Goal: Task Accomplishment & Management: Manage account settings

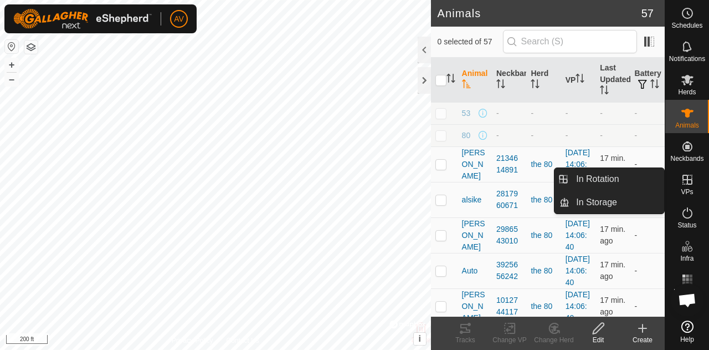
drag, startPoint x: 686, startPoint y: 171, endPoint x: 686, endPoint y: 183, distance: 11.6
click at [686, 183] on icon at bounding box center [687, 179] width 13 height 13
click at [640, 186] on link "In Rotation" at bounding box center [617, 179] width 95 height 22
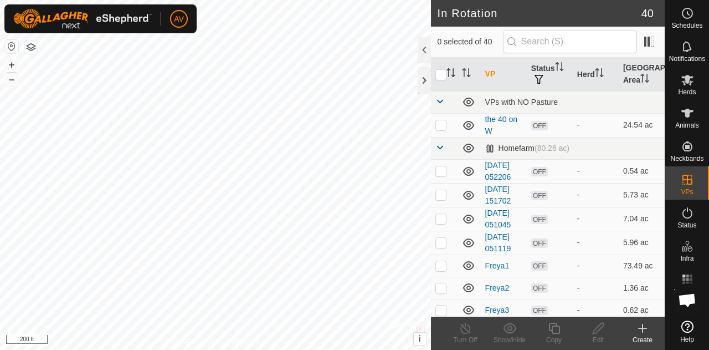
click at [642, 333] on icon at bounding box center [642, 327] width 13 height 13
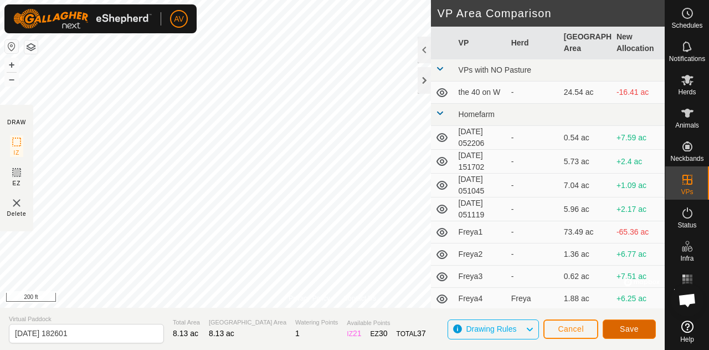
click at [610, 326] on button "Save" at bounding box center [629, 328] width 53 height 19
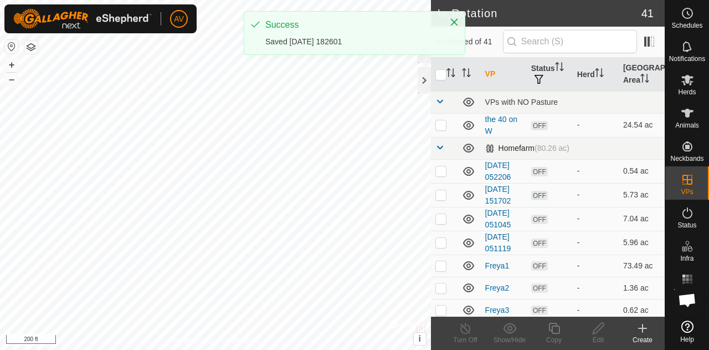
click at [433, 151] on div "In Rotation 41 0 selected of 41 VP Status Herd Grazing Area VPs with NO Pasture…" at bounding box center [332, 175] width 665 height 350
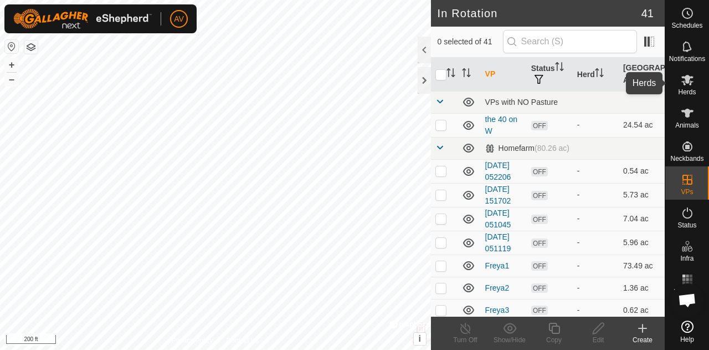
click at [687, 79] on icon at bounding box center [688, 80] width 12 height 11
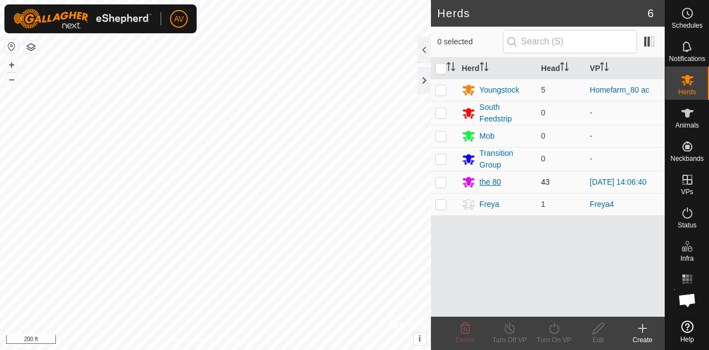
click at [486, 181] on div "the 80" at bounding box center [491, 182] width 22 height 12
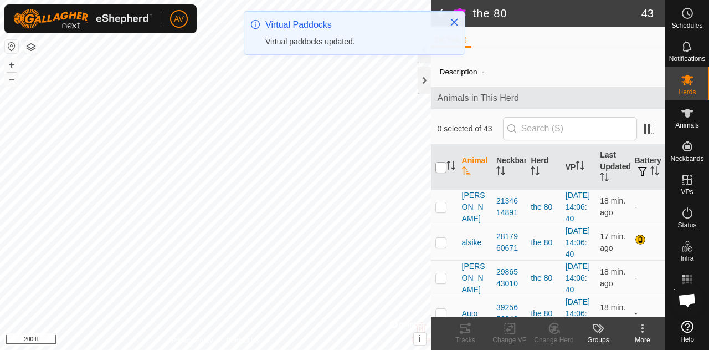
click at [438, 166] on input "checkbox" at bounding box center [441, 167] width 11 height 11
checkbox input "true"
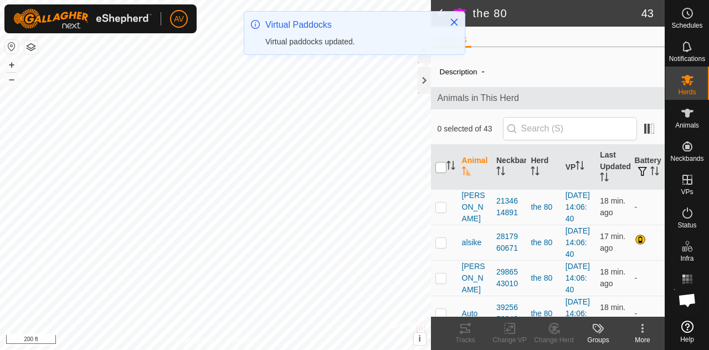
checkbox input "true"
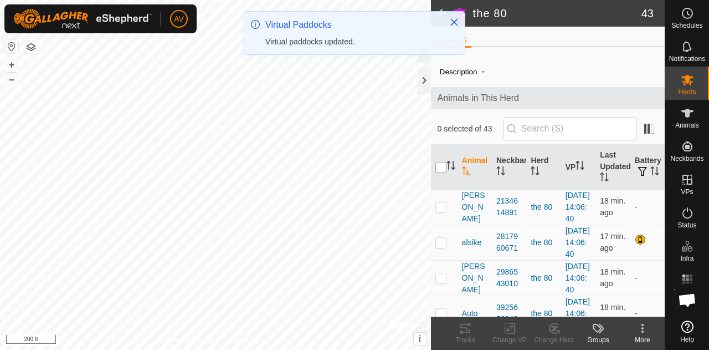
checkbox input "true"
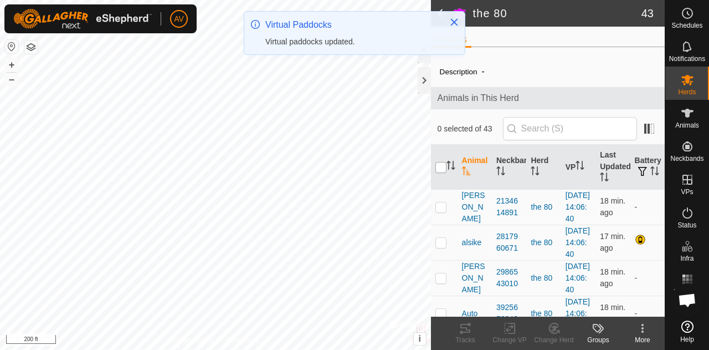
checkbox input "true"
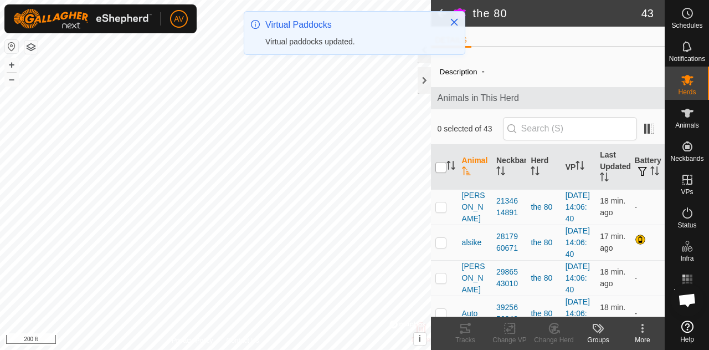
checkbox input "true"
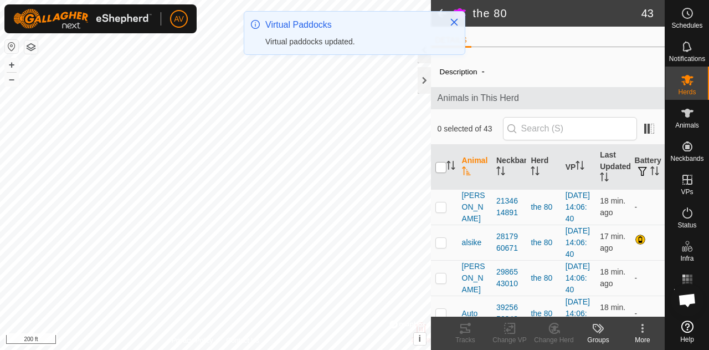
checkbox input "true"
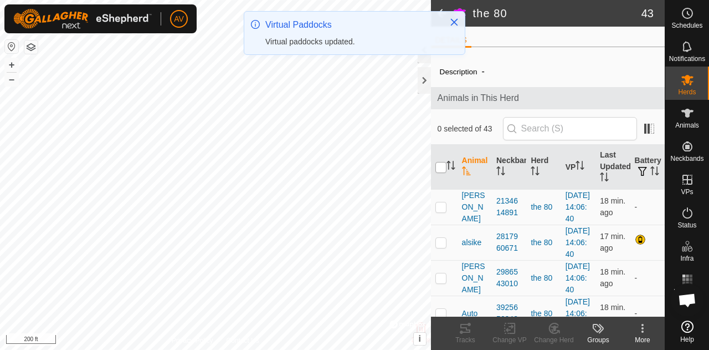
checkbox input "true"
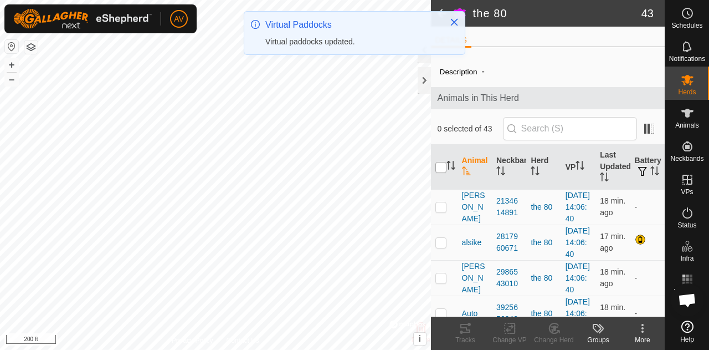
checkbox input "true"
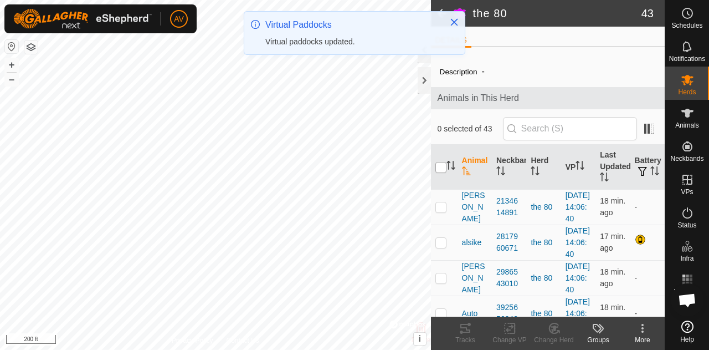
checkbox input "true"
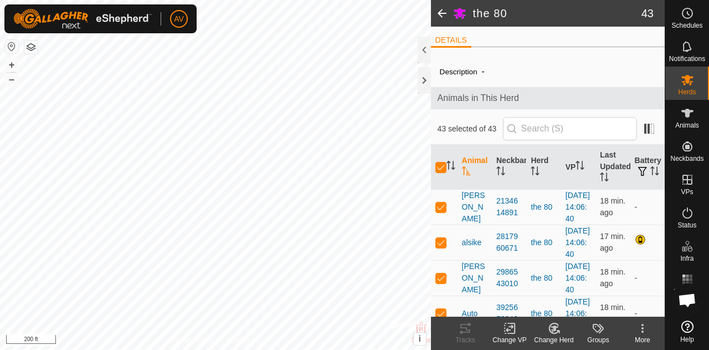
click at [513, 334] on icon at bounding box center [510, 327] width 14 height 13
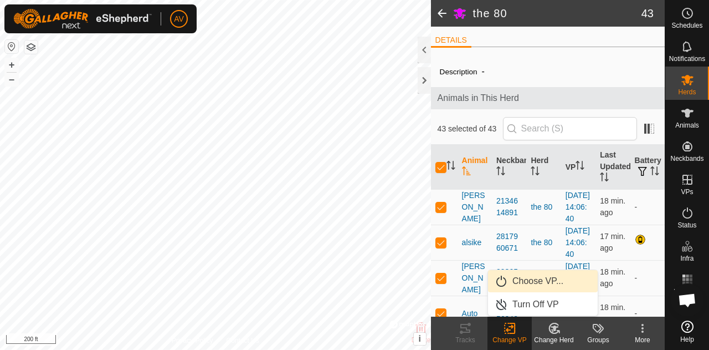
click at [533, 284] on link "Choose VP..." at bounding box center [543, 281] width 110 height 22
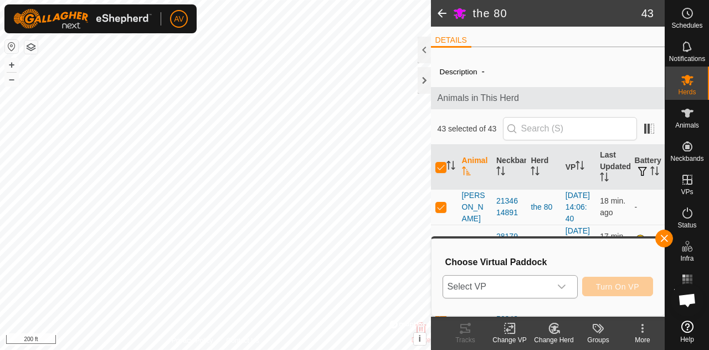
click at [556, 287] on div "dropdown trigger" at bounding box center [562, 286] width 22 height 22
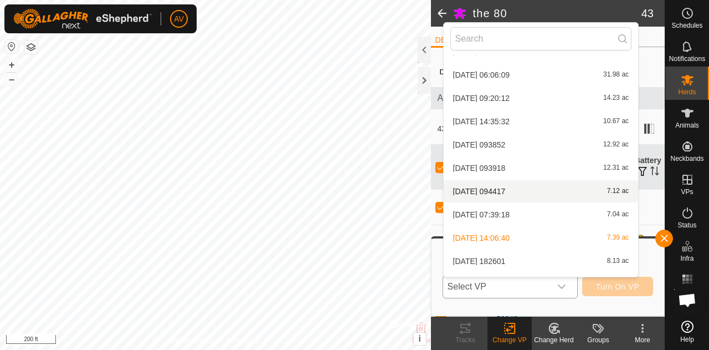
scroll to position [808, 0]
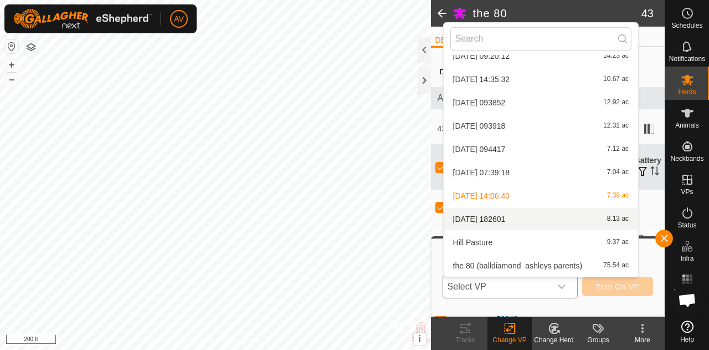
click at [598, 217] on li "[DATE] 182601 8.13 ac" at bounding box center [541, 219] width 195 height 22
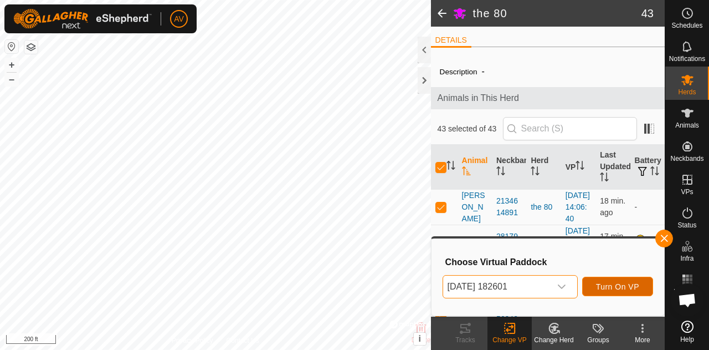
click at [616, 290] on span "Turn On VP" at bounding box center [617, 286] width 43 height 9
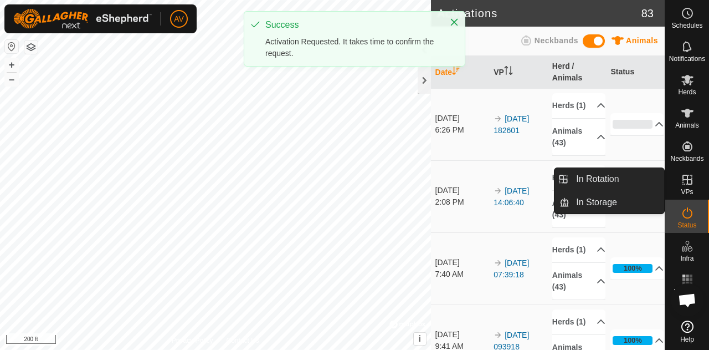
click at [686, 175] on icon at bounding box center [688, 180] width 10 height 10
click at [690, 189] on span "VPs" at bounding box center [687, 191] width 12 height 7
click at [620, 174] on link "In Rotation" at bounding box center [617, 179] width 95 height 22
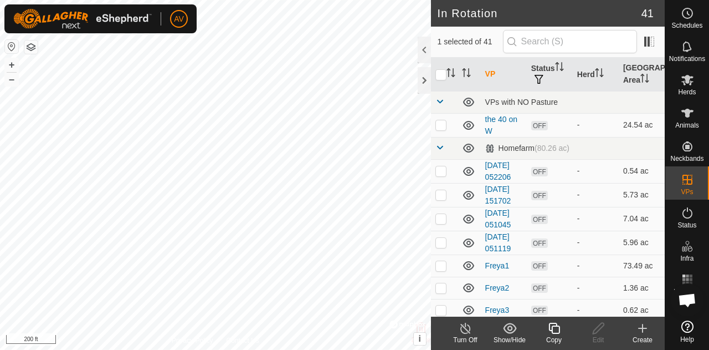
click at [645, 330] on icon at bounding box center [642, 327] width 13 height 13
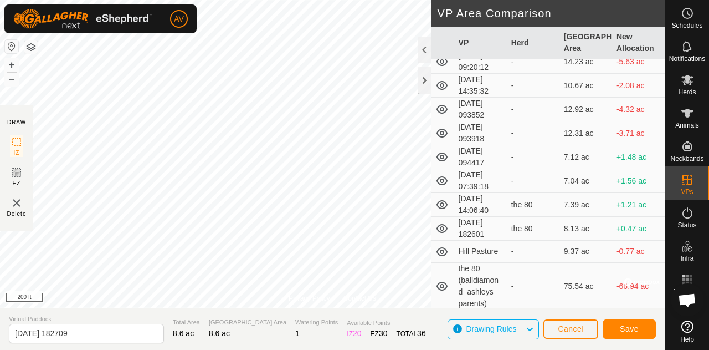
scroll to position [868, 0]
click at [643, 330] on button "Save" at bounding box center [629, 328] width 53 height 19
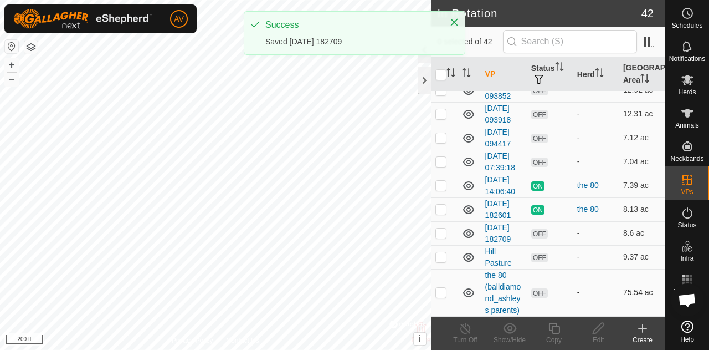
scroll to position [1265, 0]
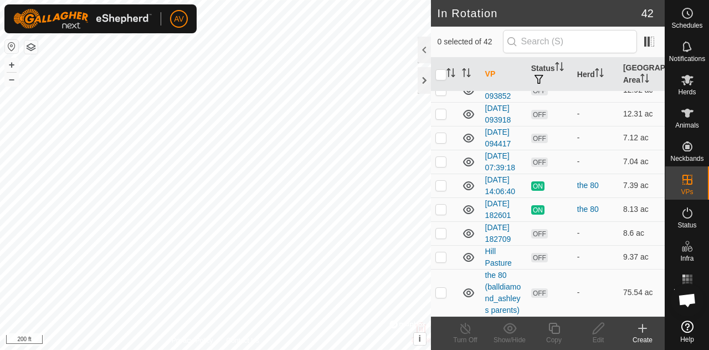
click at [639, 328] on icon at bounding box center [643, 328] width 8 height 0
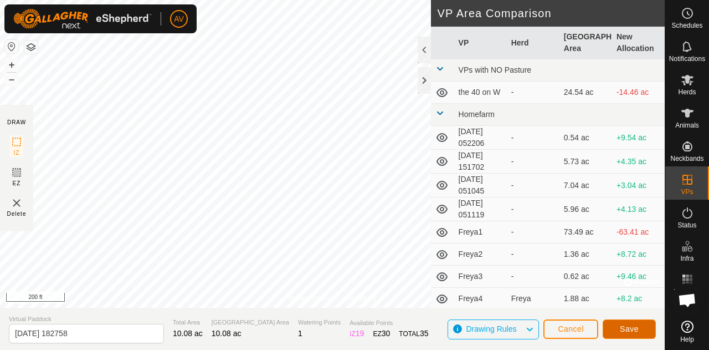
click at [636, 325] on span "Save" at bounding box center [629, 328] width 19 height 9
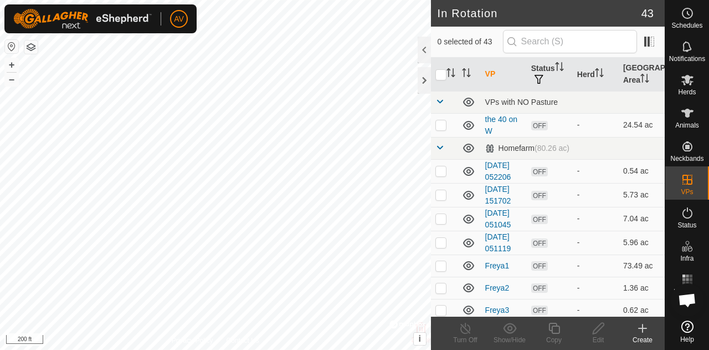
click at [640, 335] on div "Create" at bounding box center [643, 340] width 44 height 10
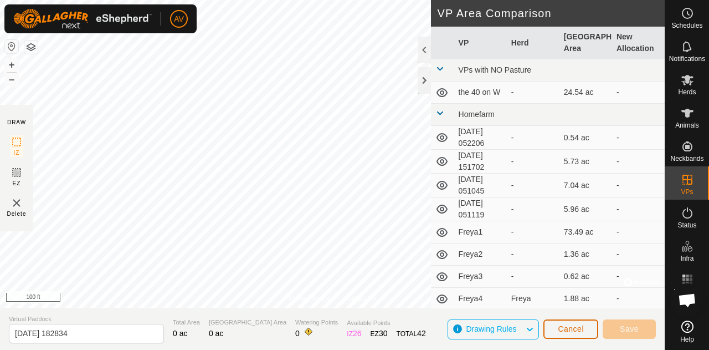
click at [580, 330] on span "Cancel" at bounding box center [571, 328] width 26 height 9
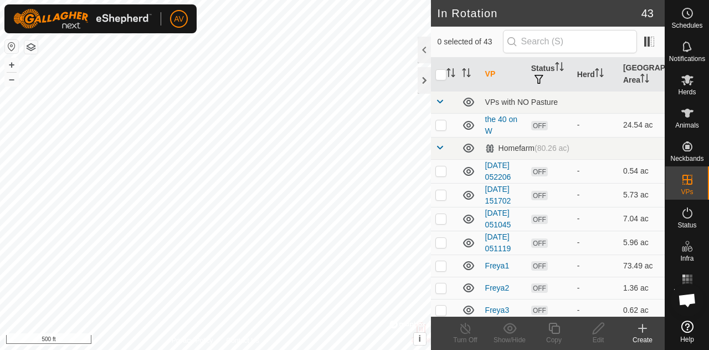
click at [636, 334] on create-svg-icon at bounding box center [643, 327] width 44 height 13
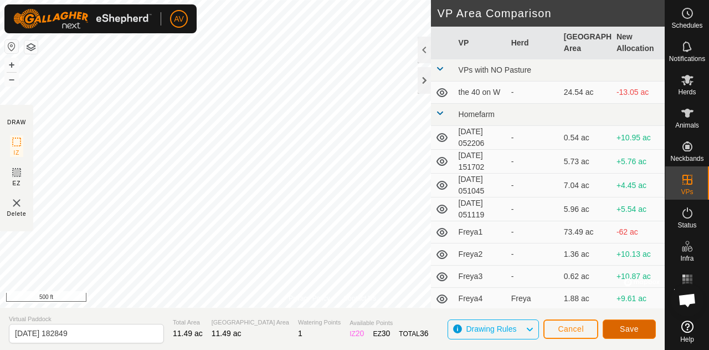
click at [627, 330] on span "Save" at bounding box center [629, 328] width 19 height 9
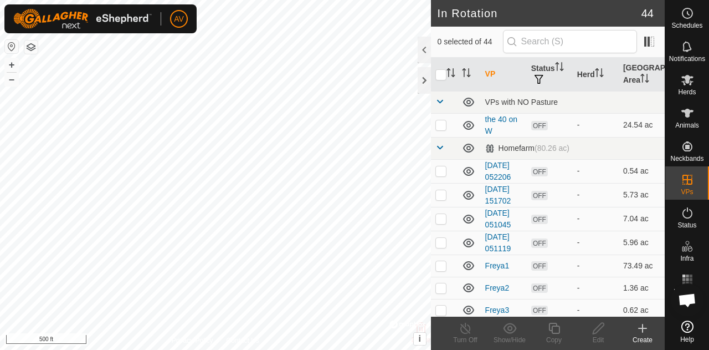
click at [642, 338] on div "Create" at bounding box center [643, 340] width 44 height 10
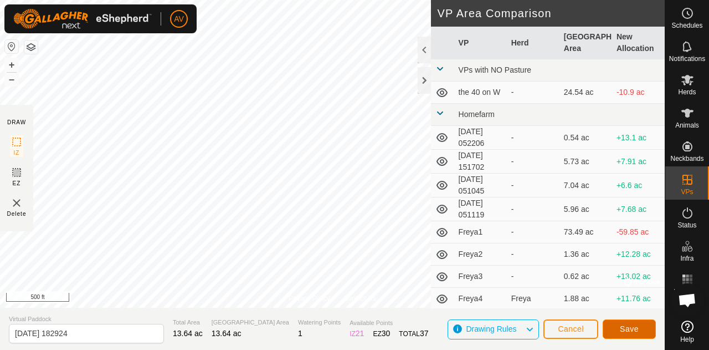
click at [620, 326] on button "Save" at bounding box center [629, 328] width 53 height 19
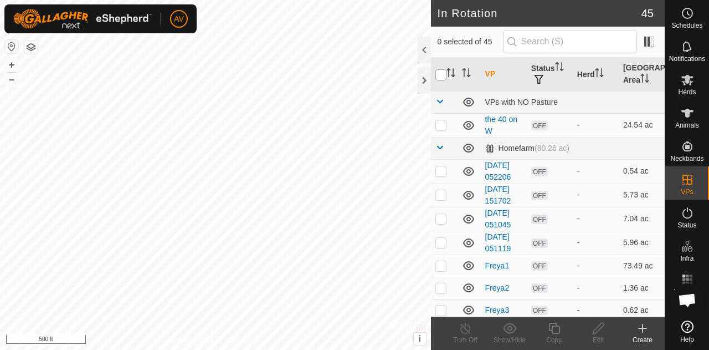
click at [446, 70] on input "checkbox" at bounding box center [441, 74] width 11 height 11
checkbox input "true"
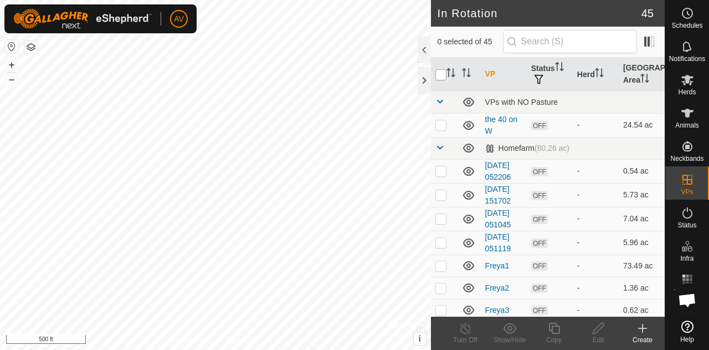
checkbox input "true"
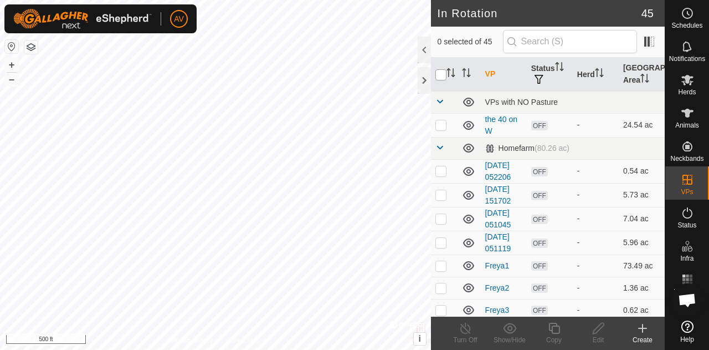
checkbox input "true"
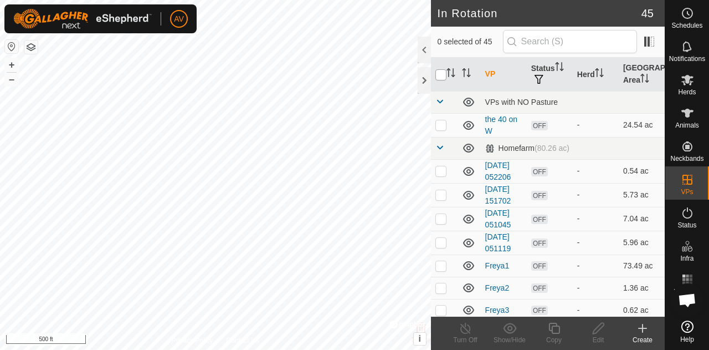
checkbox input "true"
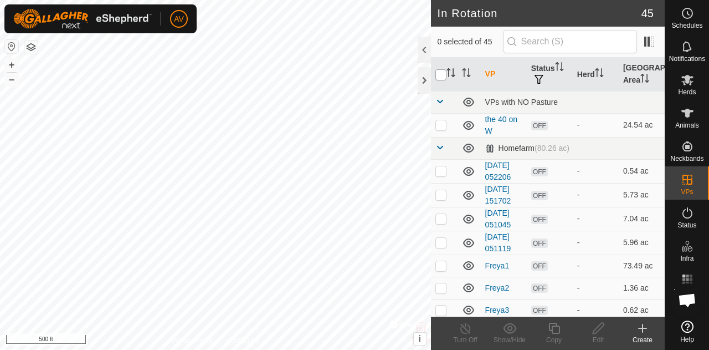
checkbox input "true"
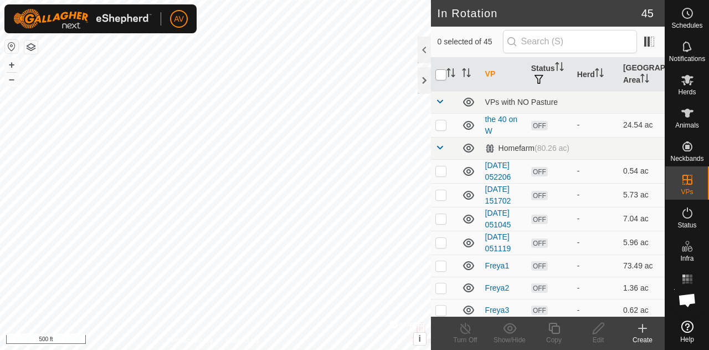
checkbox input "true"
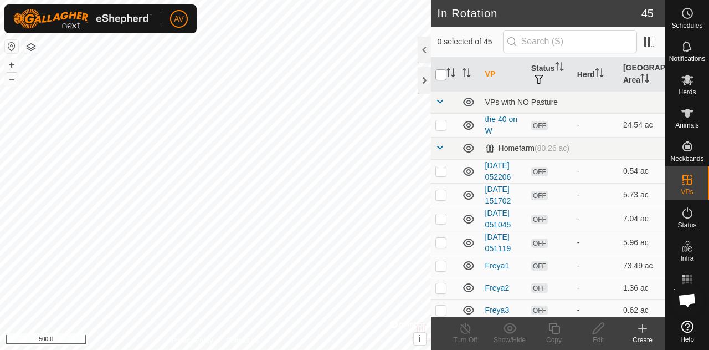
checkbox input "true"
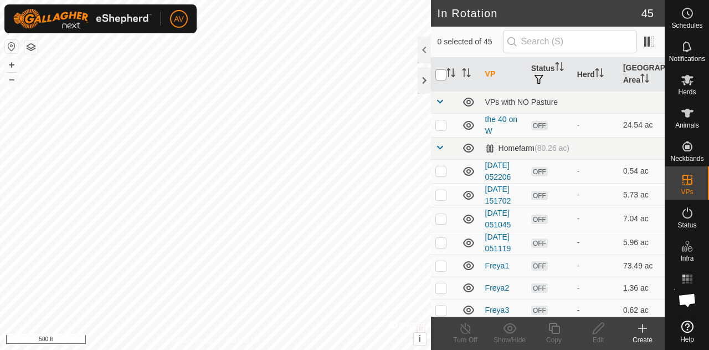
checkbox input "true"
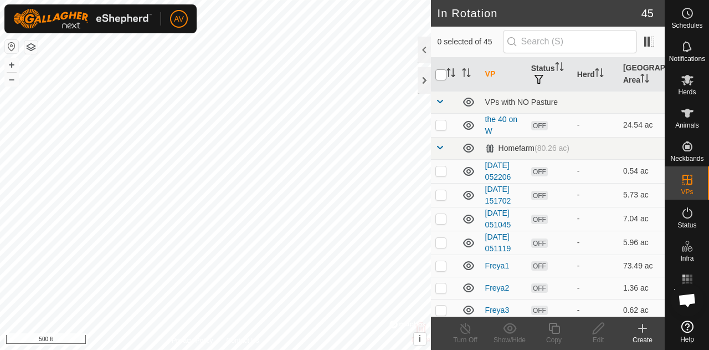
checkbox input "true"
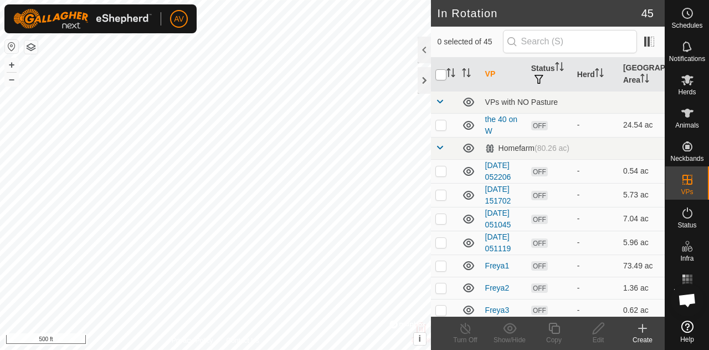
checkbox input "true"
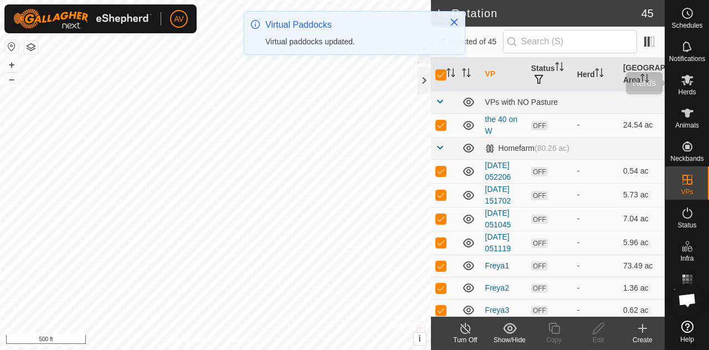
click at [682, 87] on es-mob-svg-icon at bounding box center [688, 80] width 20 height 18
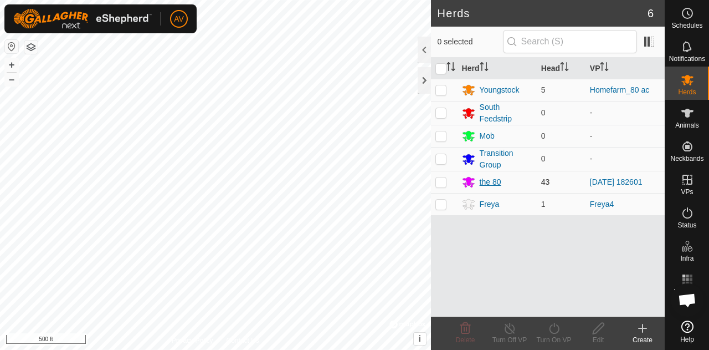
click at [484, 182] on div "the 80" at bounding box center [491, 182] width 22 height 12
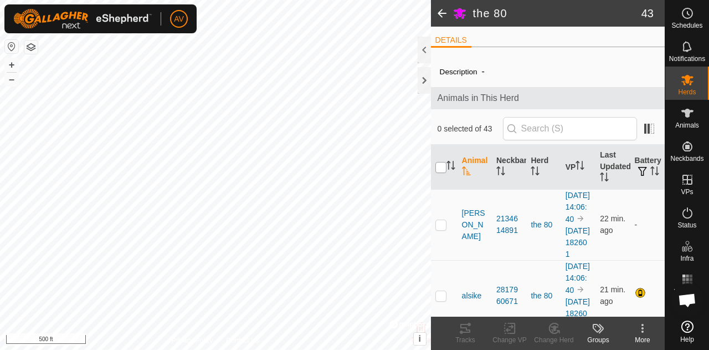
click at [441, 167] on input "checkbox" at bounding box center [441, 167] width 11 height 11
checkbox input "true"
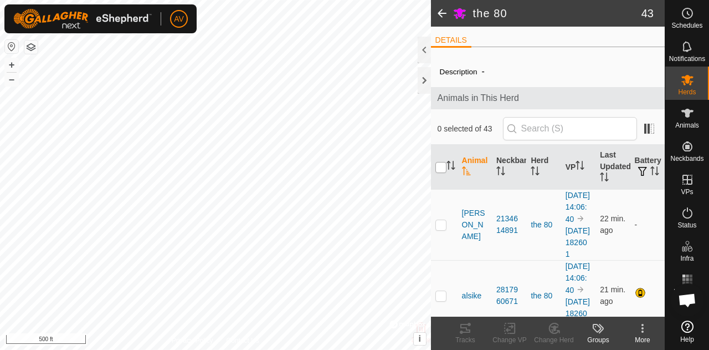
checkbox input "true"
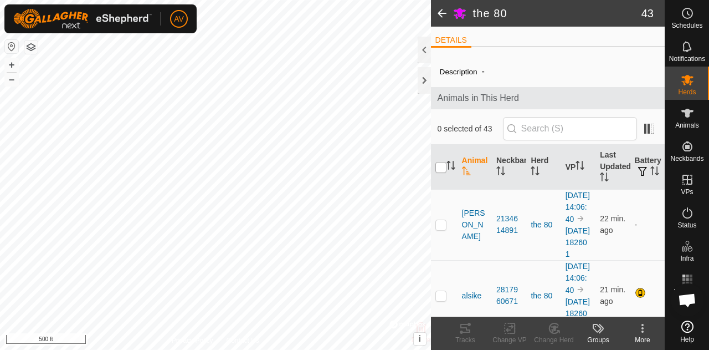
checkbox input "true"
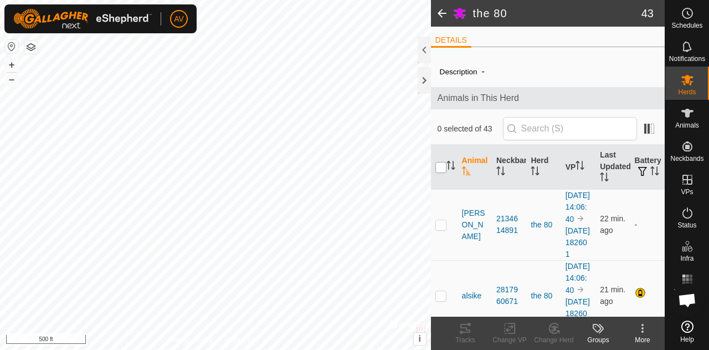
checkbox input "true"
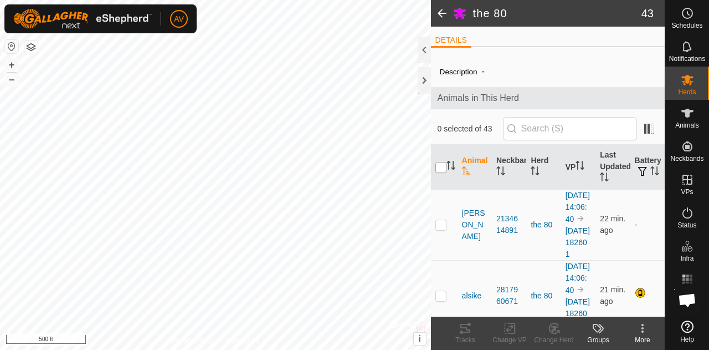
checkbox input "true"
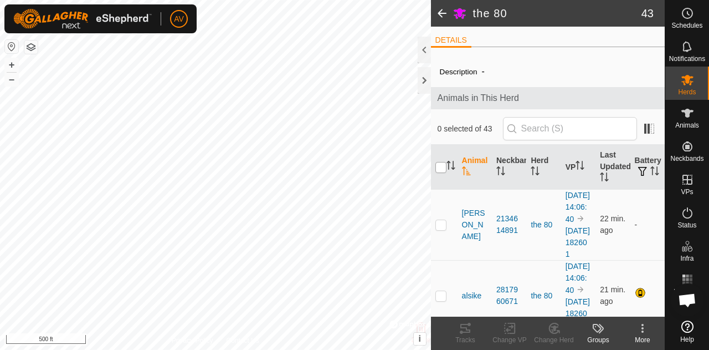
checkbox input "true"
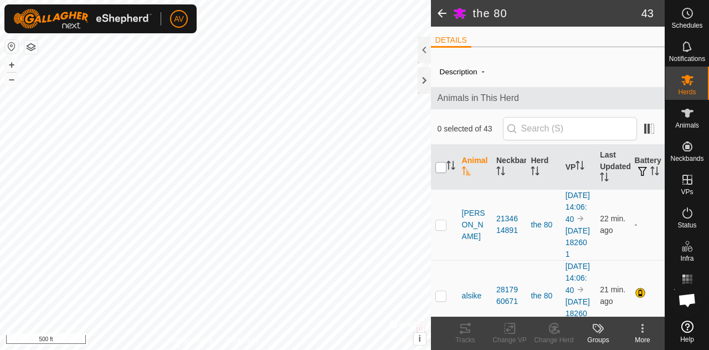
checkbox input "true"
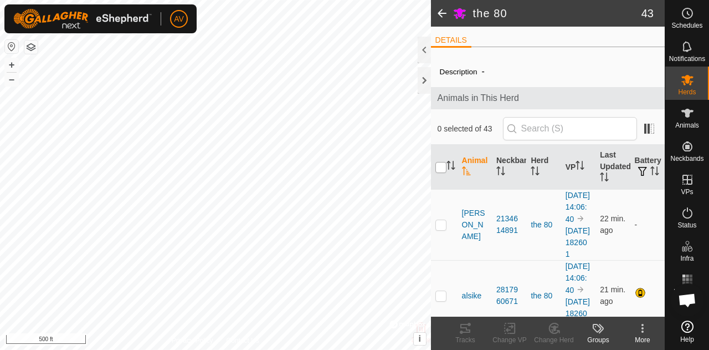
checkbox input "true"
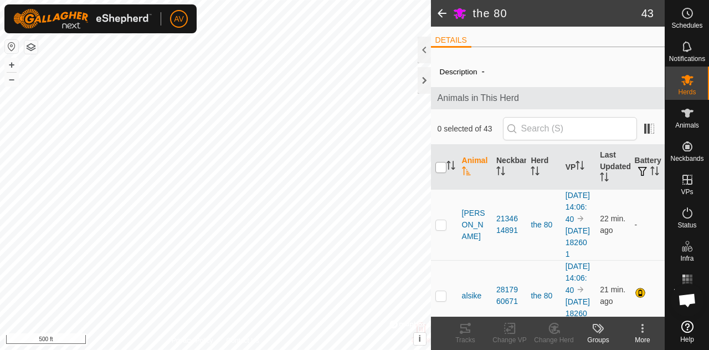
checkbox input "true"
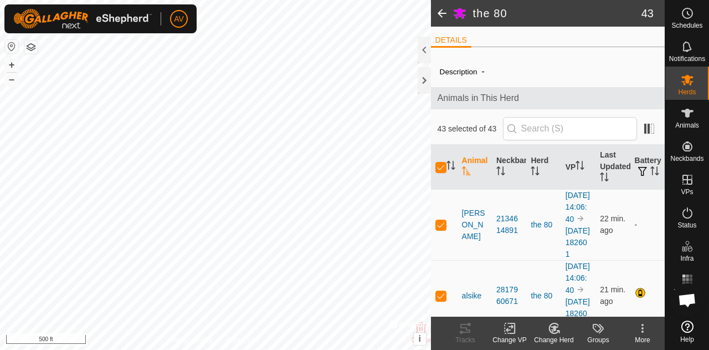
click at [513, 332] on icon at bounding box center [510, 327] width 14 height 13
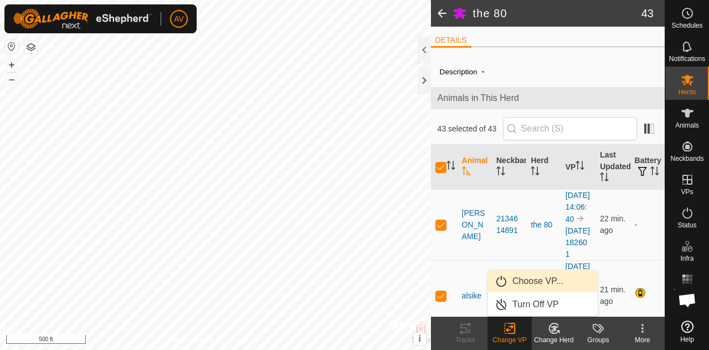
click at [519, 273] on link "Choose VP..." at bounding box center [543, 281] width 110 height 22
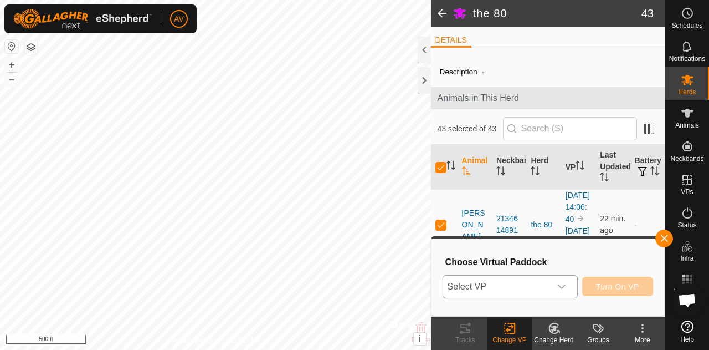
click at [552, 290] on div "dropdown trigger" at bounding box center [562, 286] width 22 height 22
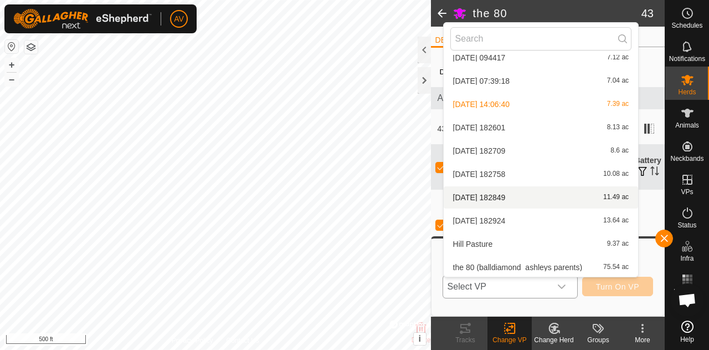
scroll to position [901, 0]
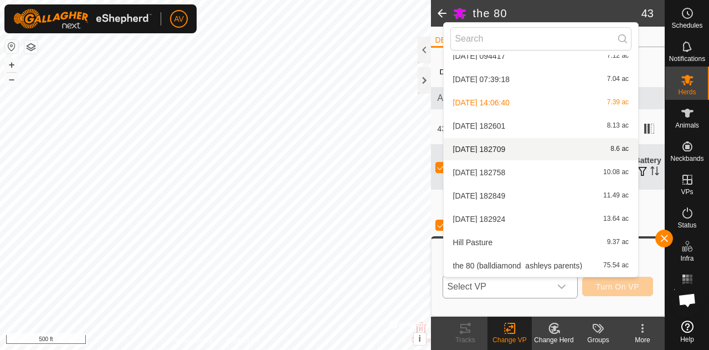
click at [528, 141] on li "[DATE] 182709 8.6 ac" at bounding box center [541, 149] width 195 height 22
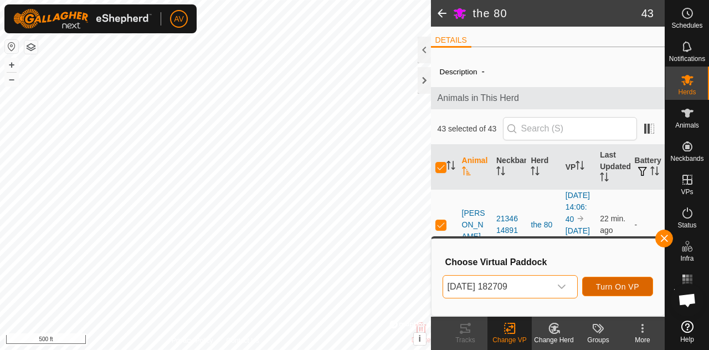
click at [626, 283] on span "Turn On VP" at bounding box center [617, 286] width 43 height 9
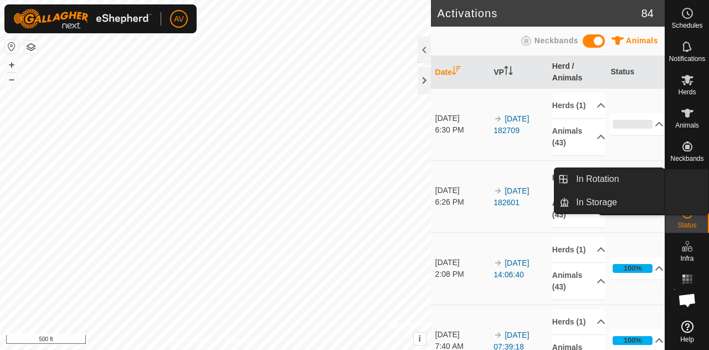
click at [683, 182] on icon at bounding box center [687, 179] width 13 height 13
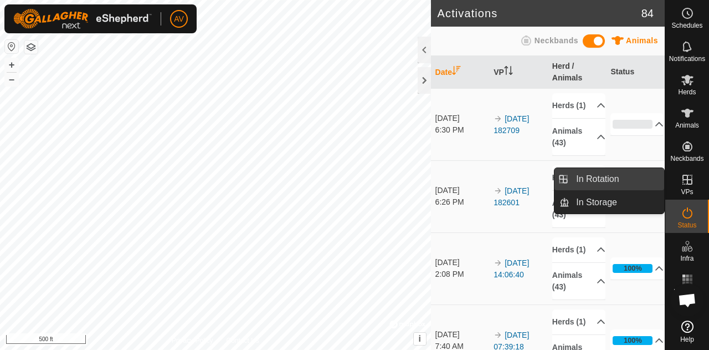
click at [634, 175] on link "In Rotation" at bounding box center [617, 179] width 95 height 22
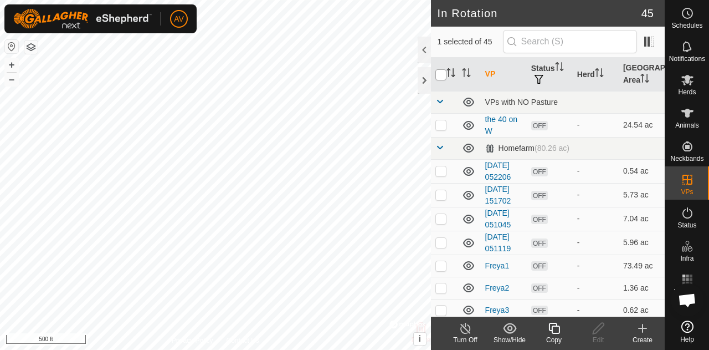
click at [439, 72] on input "checkbox" at bounding box center [441, 74] width 11 height 11
checkbox input "true"
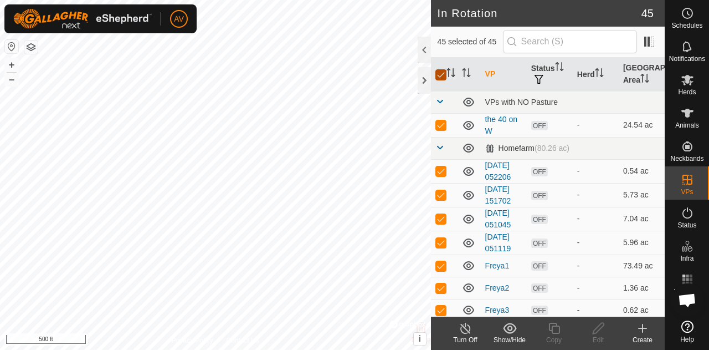
checkbox input "true"
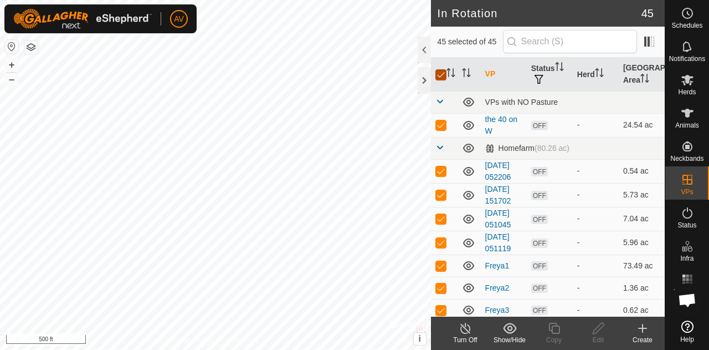
checkbox input "true"
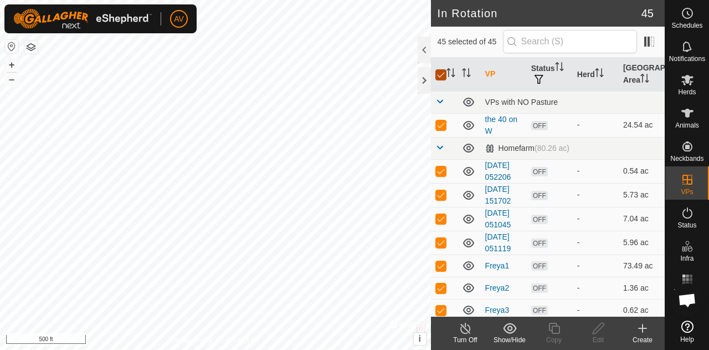
checkbox input "true"
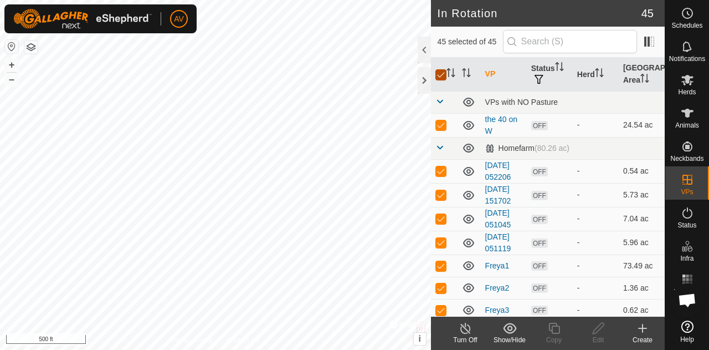
checkbox input "true"
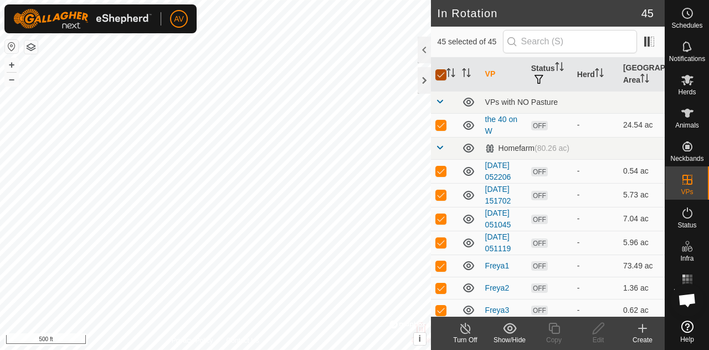
checkbox input "true"
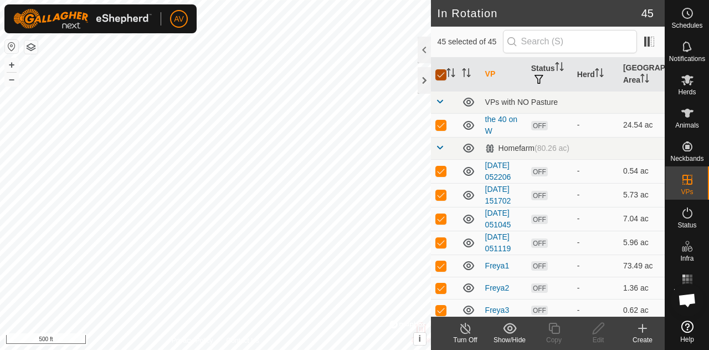
checkbox input "true"
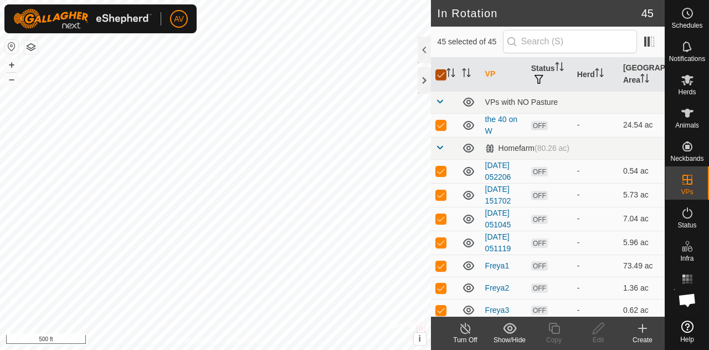
checkbox input "true"
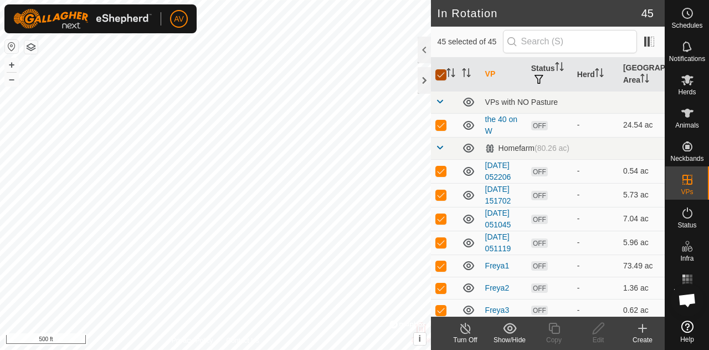
checkbox input "true"
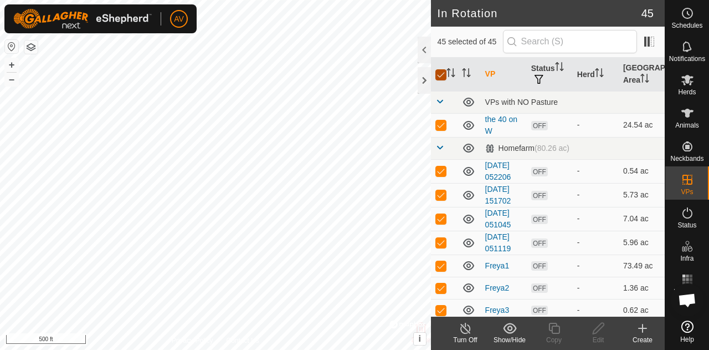
checkbox input "true"
click at [687, 86] on es-mob-svg-icon at bounding box center [688, 80] width 20 height 18
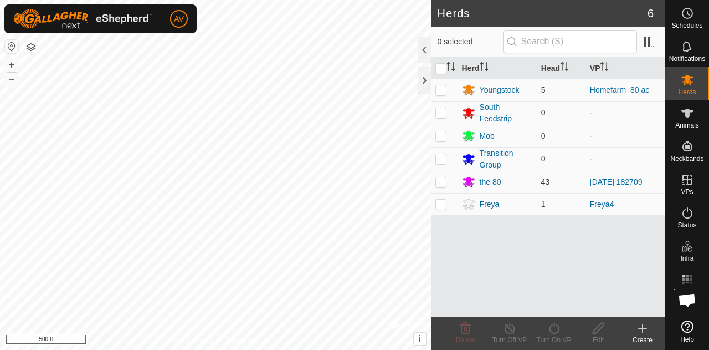
click at [443, 178] on p-checkbox at bounding box center [441, 181] width 11 height 9
checkbox input "true"
click at [564, 331] on turn-on-svg-icon at bounding box center [554, 327] width 44 height 13
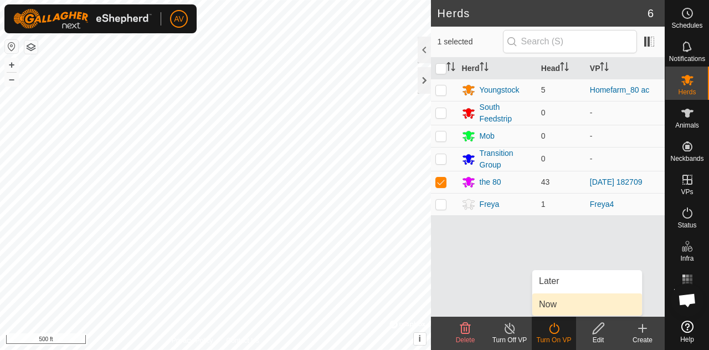
click at [563, 304] on link "Now" at bounding box center [588, 304] width 110 height 22
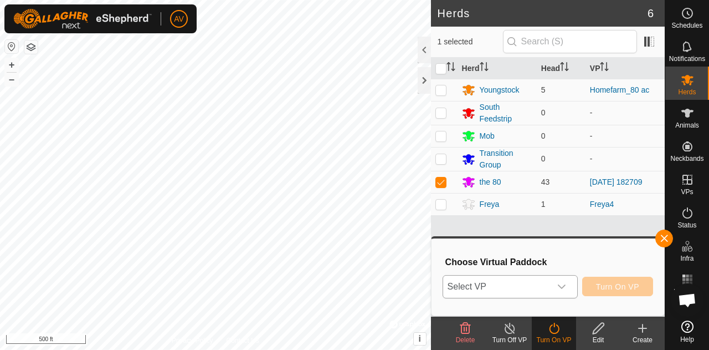
click at [570, 292] on div "dropdown trigger" at bounding box center [562, 286] width 22 height 22
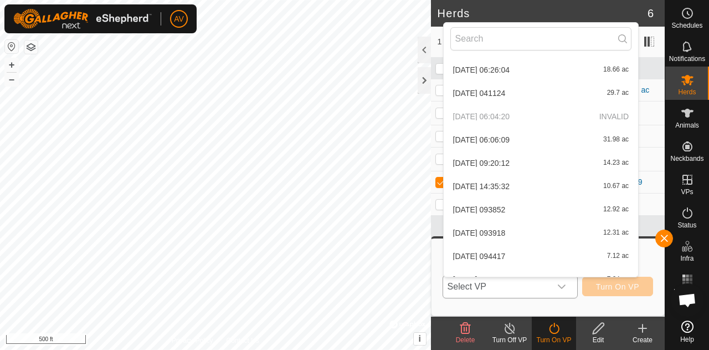
scroll to position [901, 0]
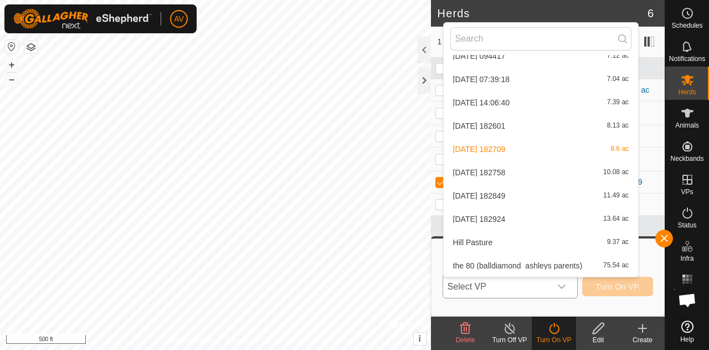
click at [585, 129] on li "[DATE] 182601 8.13 ac" at bounding box center [541, 126] width 195 height 22
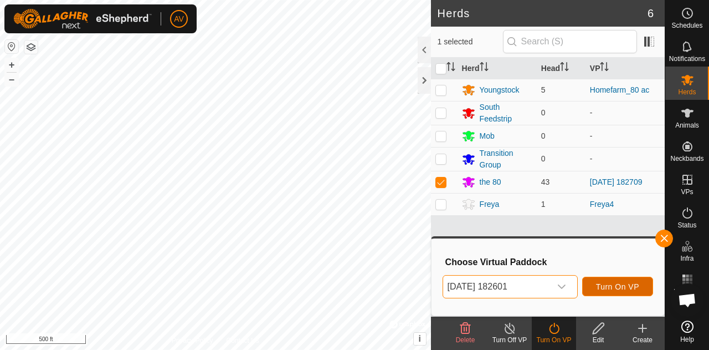
click at [618, 289] on span "Turn On VP" at bounding box center [617, 286] width 43 height 9
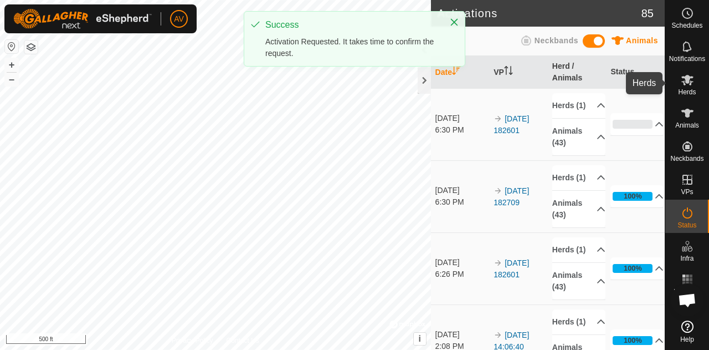
click at [684, 80] on icon at bounding box center [687, 79] width 13 height 13
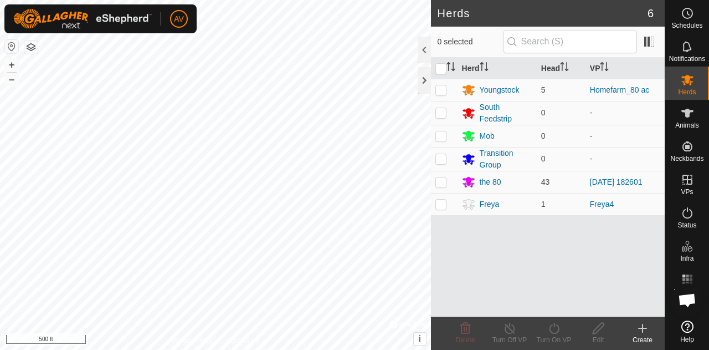
click at [442, 179] on p-checkbox at bounding box center [441, 181] width 11 height 9
checkbox input "true"
click at [549, 340] on div "Turn On VP" at bounding box center [554, 340] width 44 height 10
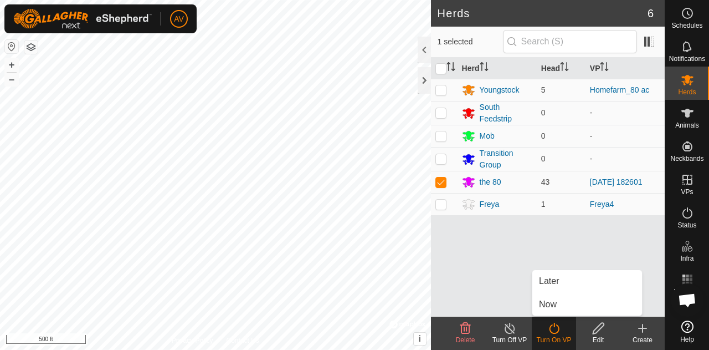
click at [566, 309] on link "Now" at bounding box center [588, 304] width 110 height 22
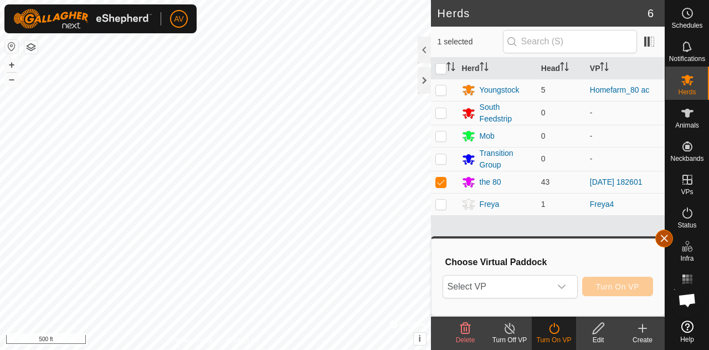
click at [662, 241] on button "button" at bounding box center [665, 238] width 18 height 18
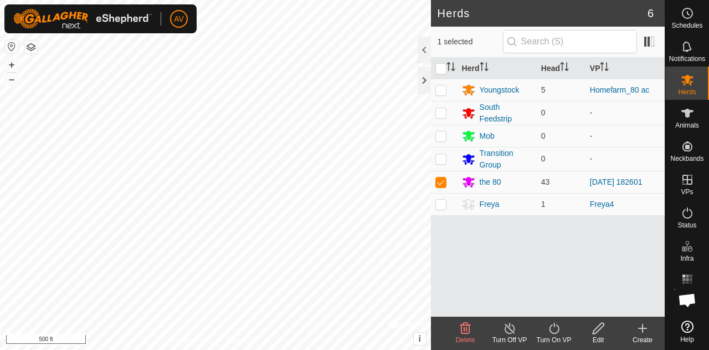
click at [546, 333] on turn-on-svg-icon at bounding box center [554, 327] width 44 height 13
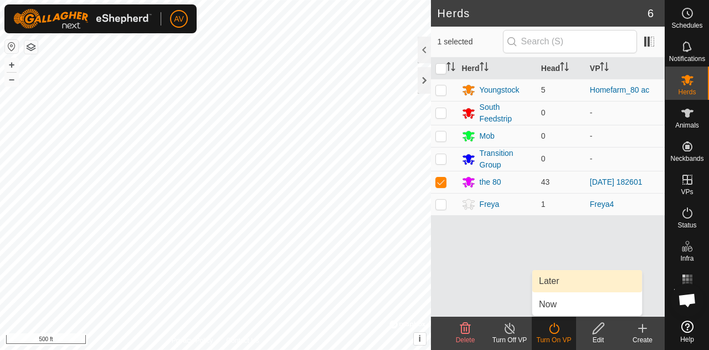
click at [553, 283] on link "Later" at bounding box center [588, 281] width 110 height 22
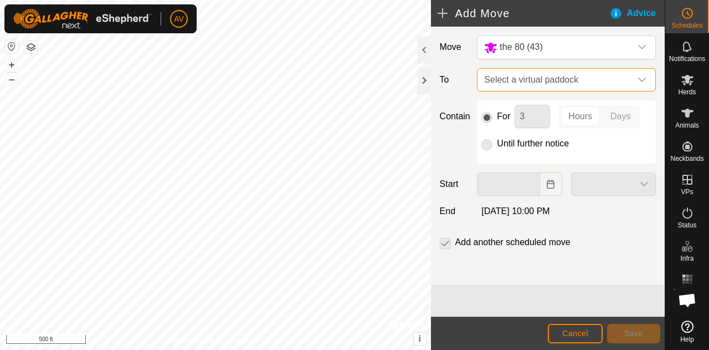
click at [612, 84] on span "Select a virtual paddock" at bounding box center [555, 80] width 151 height 22
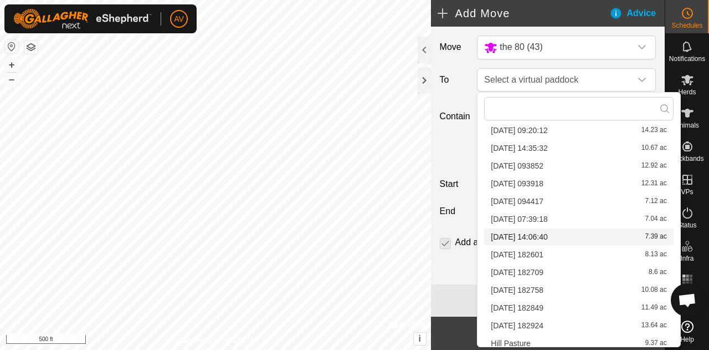
scroll to position [652, 0]
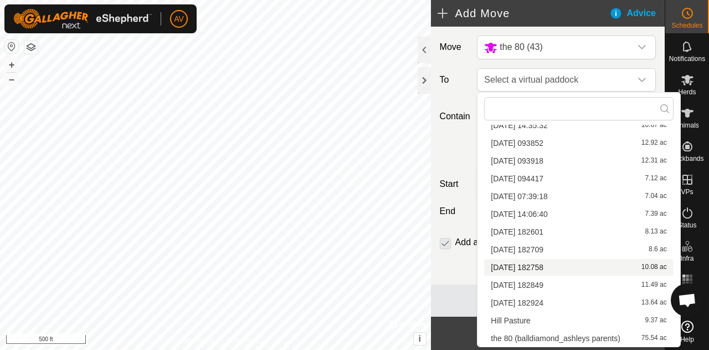
click at [570, 270] on li "[DATE] 182758 10.08 ac" at bounding box center [578, 267] width 189 height 17
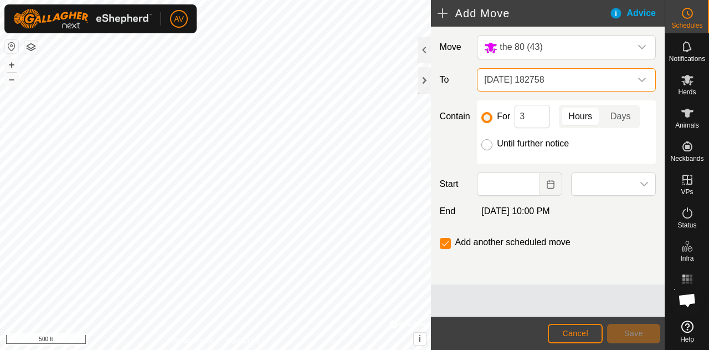
click at [488, 140] on input "Until further notice" at bounding box center [487, 144] width 11 height 11
radio input "true"
checkbox input "false"
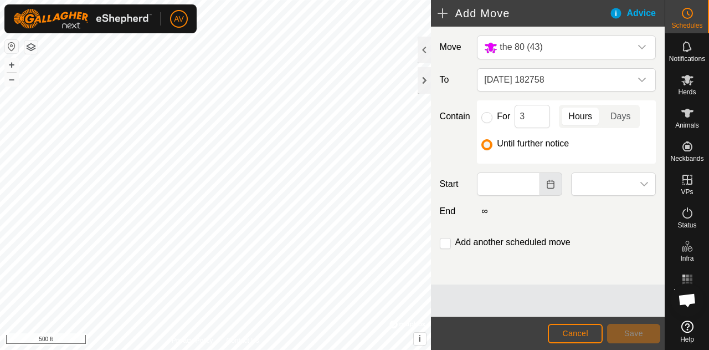
click at [549, 183] on icon "Choose Date" at bounding box center [551, 184] width 9 height 9
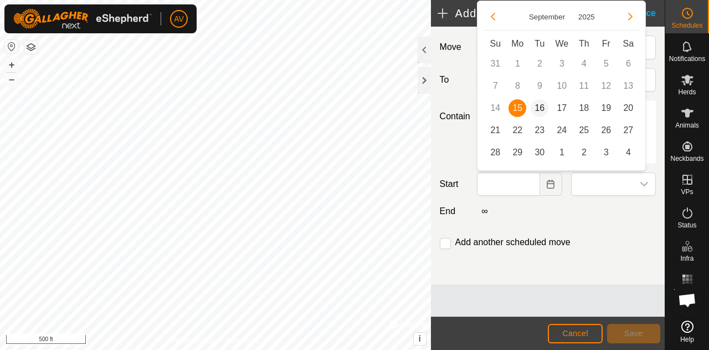
click at [545, 109] on span "16" at bounding box center [540, 108] width 18 height 18
type input "[DATE]"
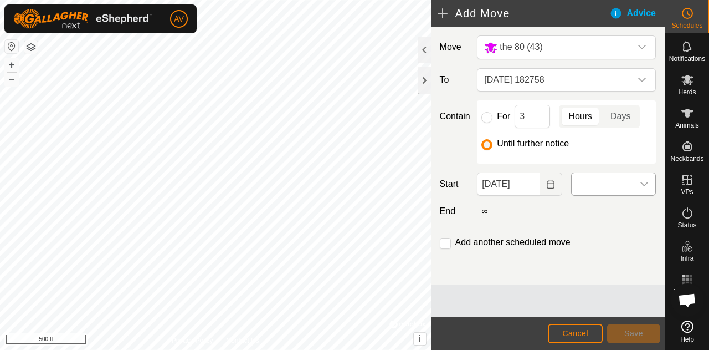
click at [649, 176] on div "dropdown trigger" at bounding box center [645, 184] width 22 height 22
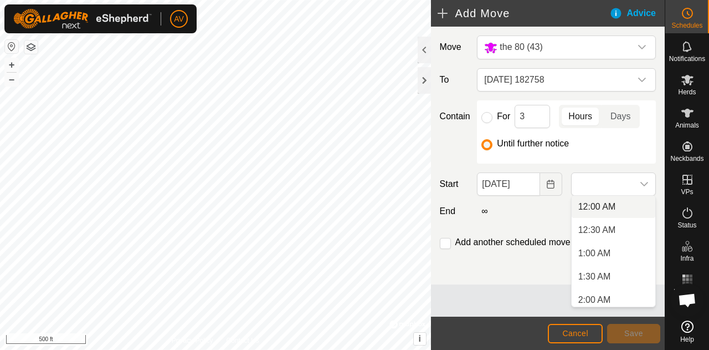
click at [623, 209] on li "12:00 AM" at bounding box center [614, 207] width 84 height 22
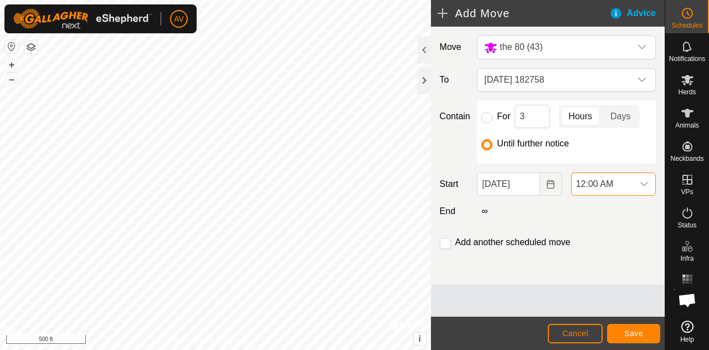
click at [645, 186] on icon "dropdown trigger" at bounding box center [644, 184] width 9 height 9
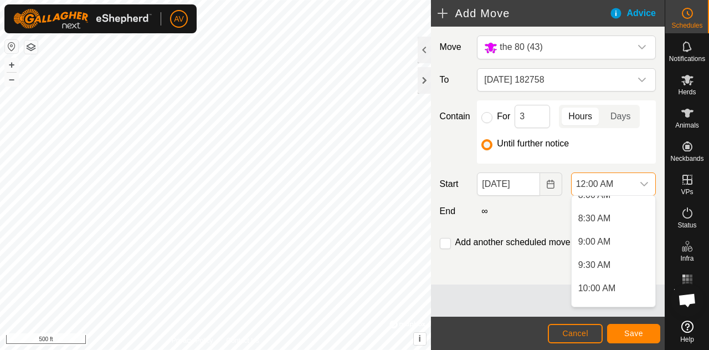
scroll to position [388, 0]
click at [612, 284] on li "10:00 AM" at bounding box center [614, 284] width 84 height 22
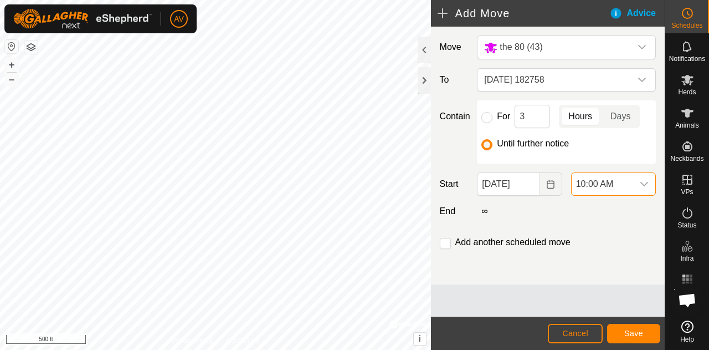
scroll to position [0, 0]
click at [446, 242] on input "checkbox" at bounding box center [445, 243] width 11 height 11
click at [621, 330] on button "Save" at bounding box center [633, 333] width 53 height 19
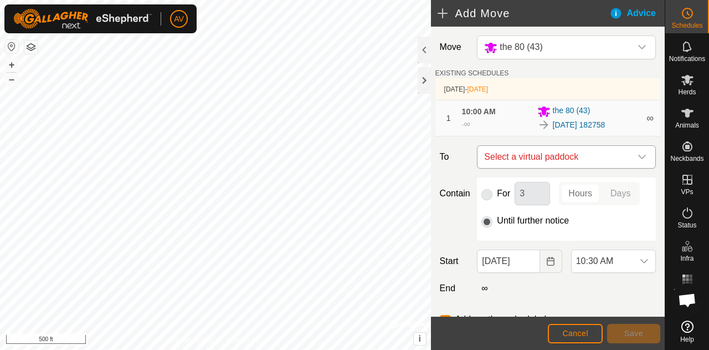
click at [638, 154] on icon "dropdown trigger" at bounding box center [642, 156] width 9 height 9
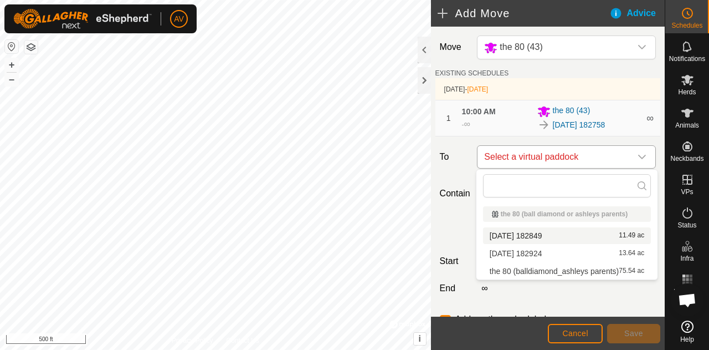
click at [638, 156] on icon "dropdown trigger" at bounding box center [642, 156] width 9 height 9
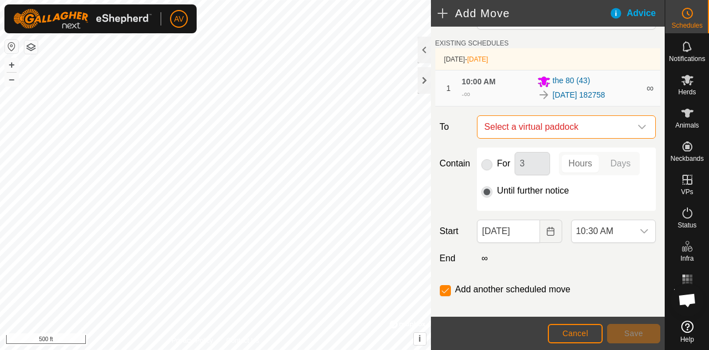
scroll to position [43, 0]
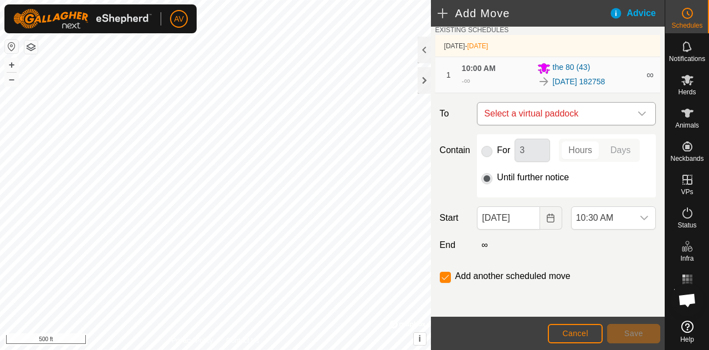
click at [640, 116] on div "dropdown trigger" at bounding box center [642, 114] width 22 height 22
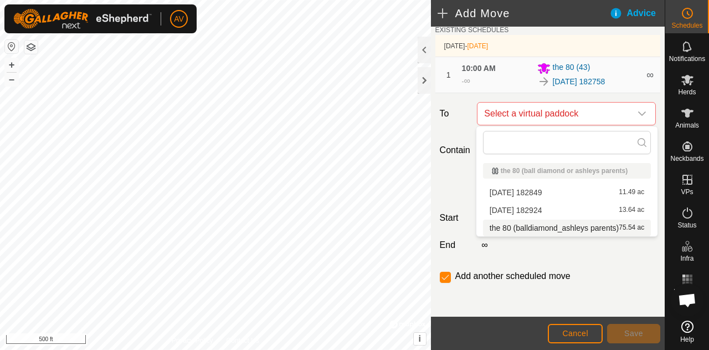
click at [558, 231] on li "the 80 (balldiamond_ashleys parents) 75.54 ac" at bounding box center [567, 227] width 169 height 17
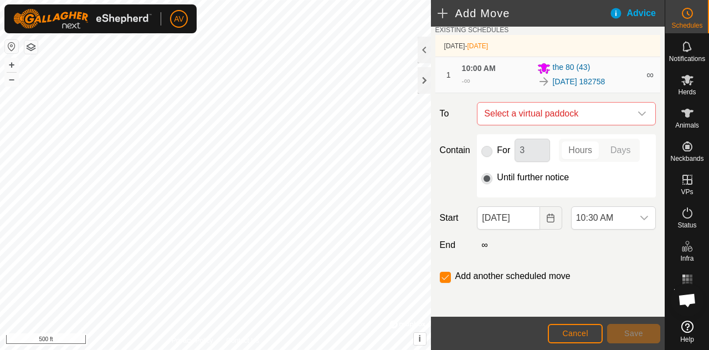
checkbox input "false"
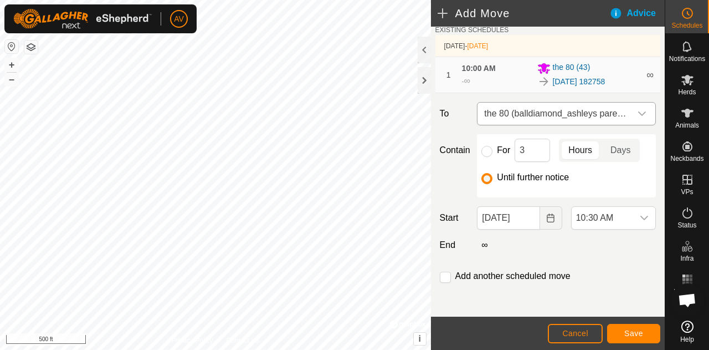
click at [638, 116] on icon "dropdown trigger" at bounding box center [642, 113] width 9 height 9
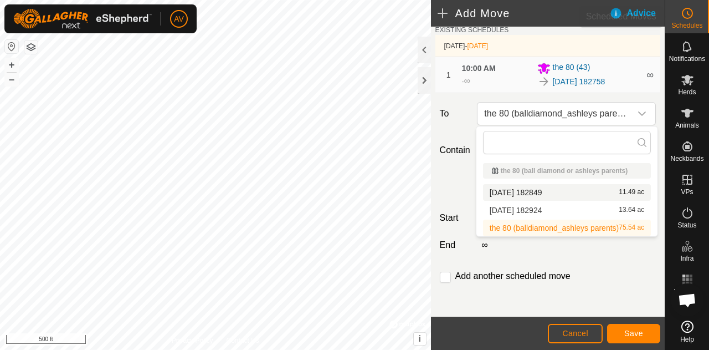
click at [692, 16] on circle at bounding box center [688, 13] width 10 height 10
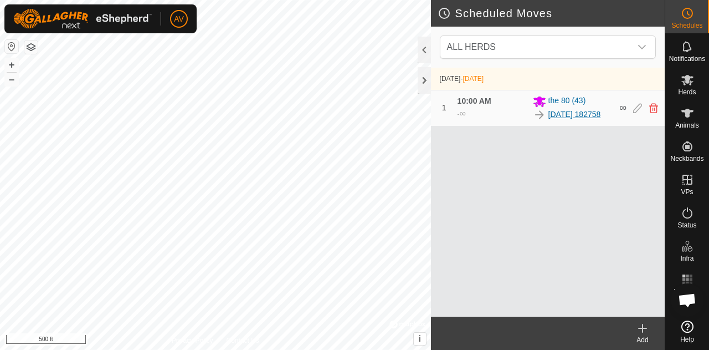
click at [555, 111] on link "[DATE] 182758" at bounding box center [575, 115] width 53 height 12
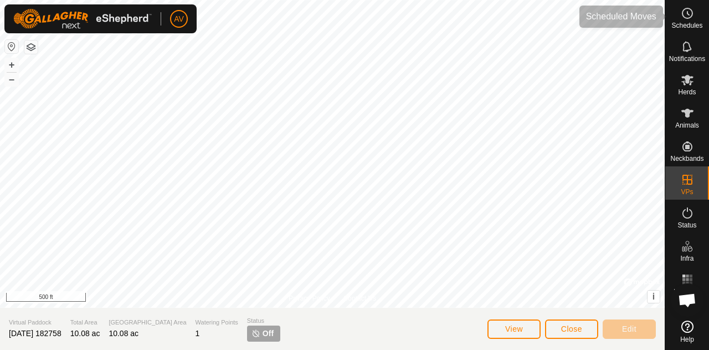
click at [695, 28] on span "Schedules" at bounding box center [687, 25] width 31 height 7
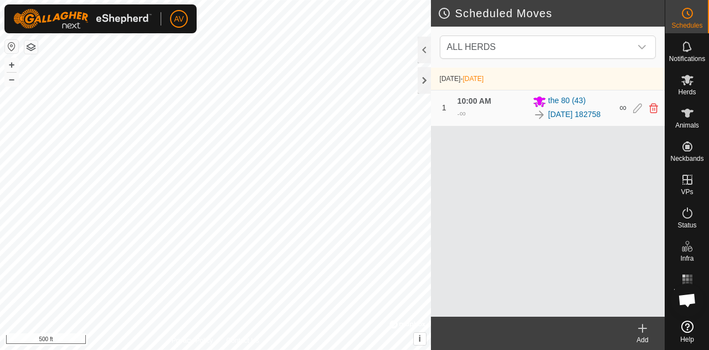
click at [649, 327] on icon at bounding box center [642, 327] width 13 height 13
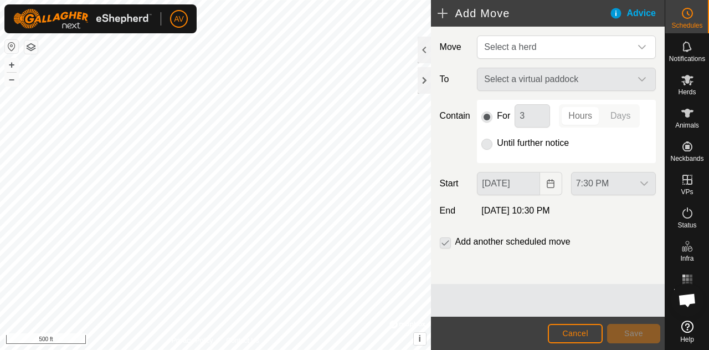
click at [621, 84] on div "Select a virtual paddock" at bounding box center [567, 79] width 188 height 23
click at [651, 79] on div "Select a virtual paddock" at bounding box center [567, 79] width 188 height 23
click at [637, 40] on div "dropdown trigger" at bounding box center [642, 47] width 22 height 22
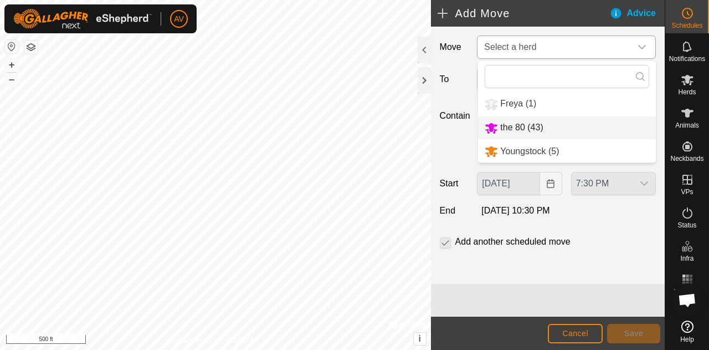
click at [546, 133] on li "the 80 (43)" at bounding box center [567, 127] width 178 height 23
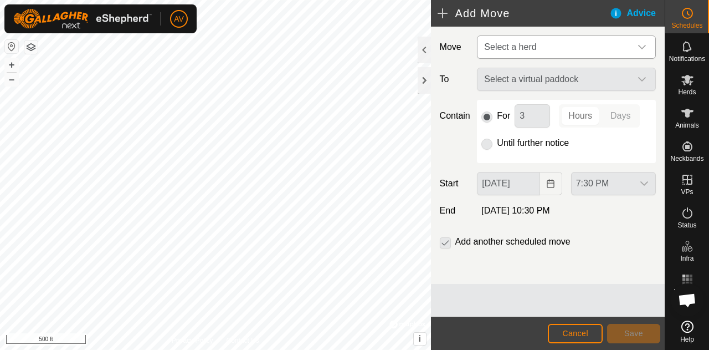
type input "[DATE]"
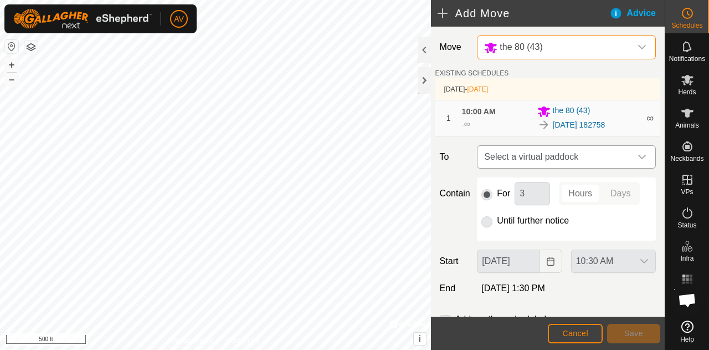
click at [645, 155] on div "dropdown trigger" at bounding box center [642, 157] width 22 height 22
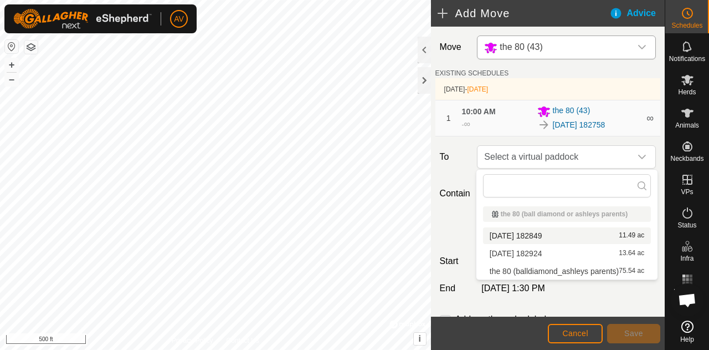
click at [561, 232] on li "[DATE] 182849 11.49 ac" at bounding box center [567, 235] width 169 height 17
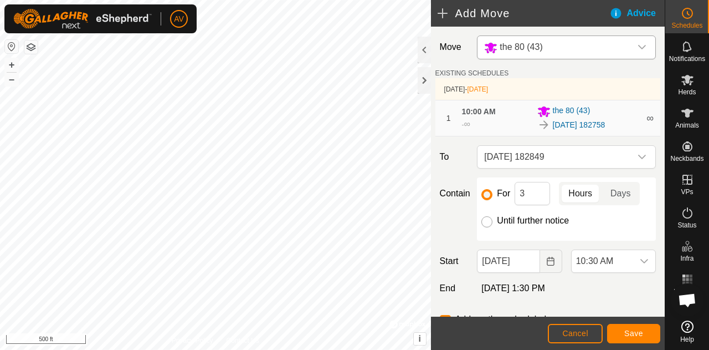
click at [488, 217] on input "Until further notice" at bounding box center [487, 221] width 11 height 11
radio input "true"
checkbox input "false"
click at [542, 264] on button "Choose Date" at bounding box center [551, 260] width 22 height 23
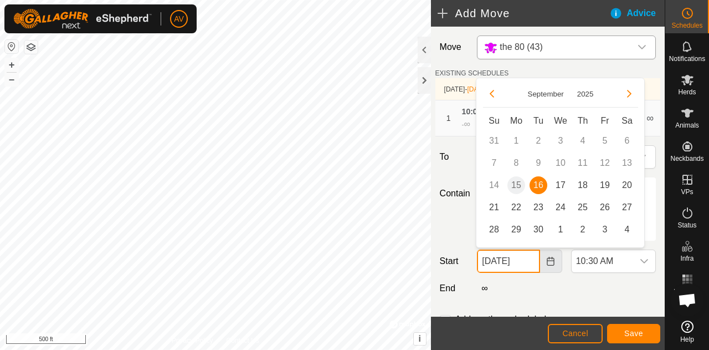
scroll to position [0, 3]
click at [564, 188] on span "17" at bounding box center [561, 185] width 18 height 18
type input "[DATE]"
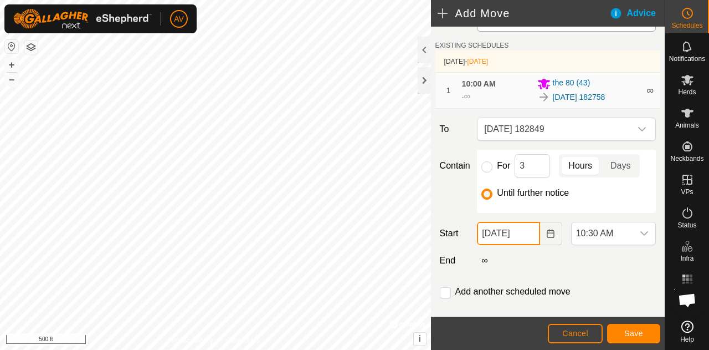
scroll to position [43, 0]
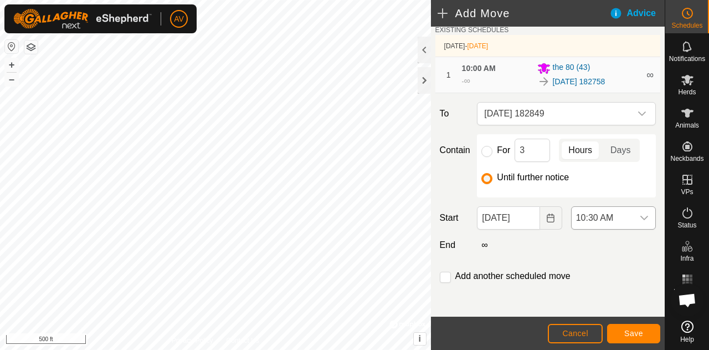
click at [640, 218] on icon "dropdown trigger" at bounding box center [644, 217] width 9 height 9
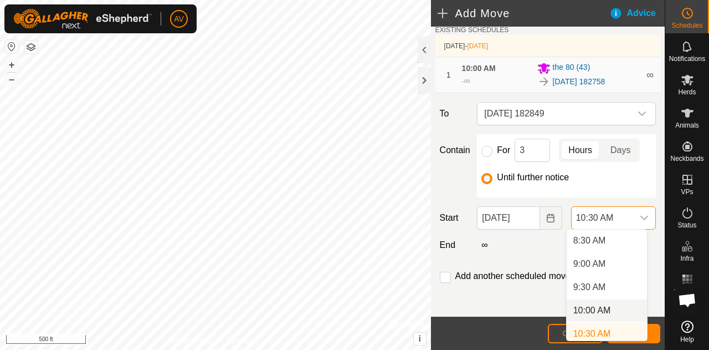
click at [594, 309] on li "10:00 AM" at bounding box center [607, 310] width 80 height 22
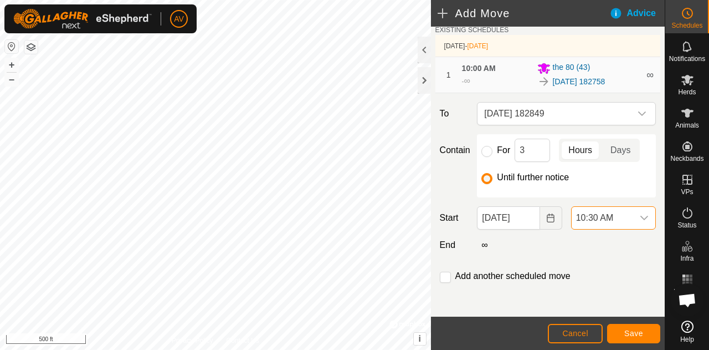
scroll to position [400, 0]
click at [449, 275] on input "checkbox" at bounding box center [445, 277] width 11 height 11
checkbox input "true"
click at [649, 333] on button "Save" at bounding box center [633, 333] width 53 height 19
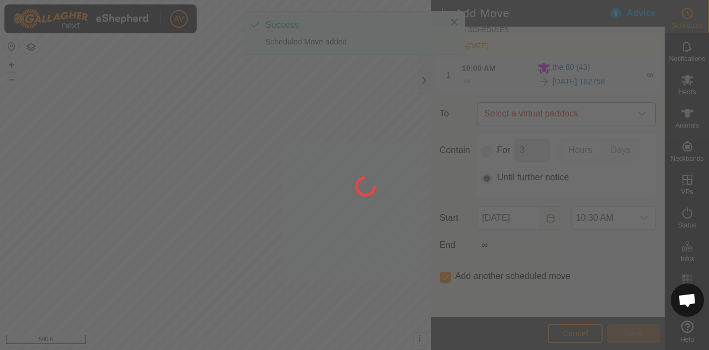
type input "[DATE]"
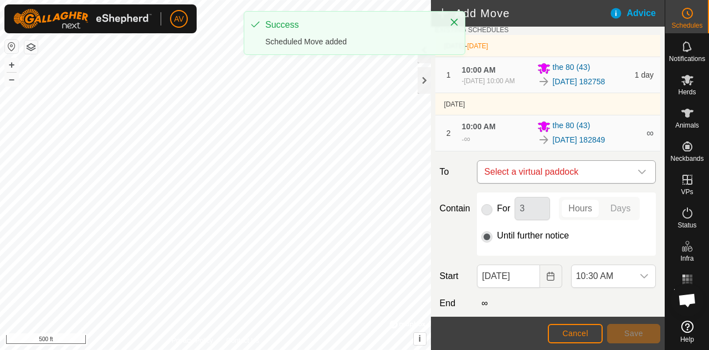
click at [635, 171] on div "dropdown trigger" at bounding box center [642, 172] width 22 height 22
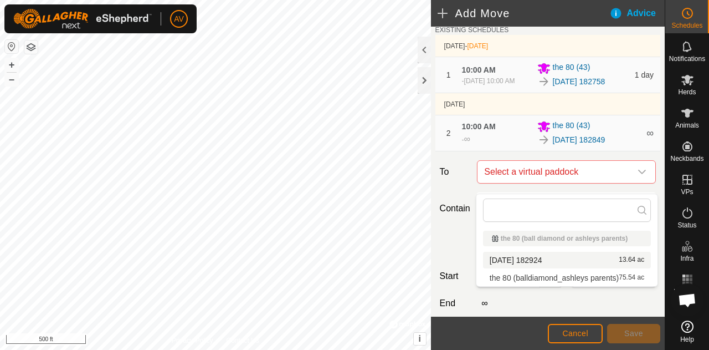
click at [574, 256] on li "[DATE] 182924 13.64 ac" at bounding box center [567, 260] width 169 height 17
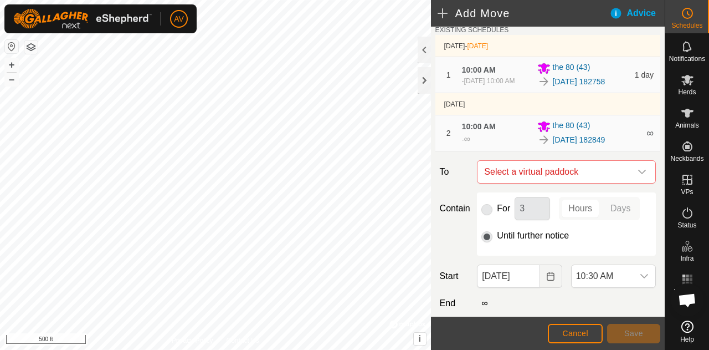
checkbox input "false"
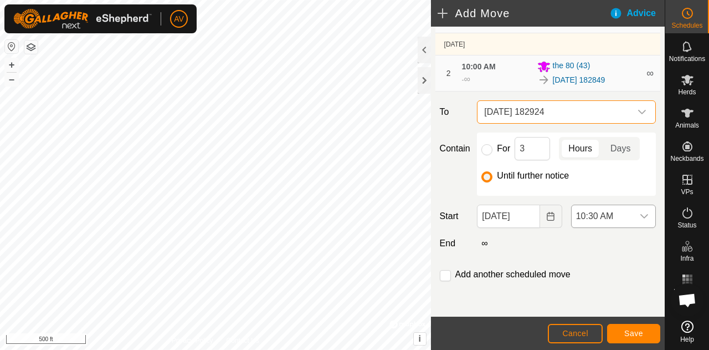
scroll to position [111, 0]
click at [624, 221] on span "10:30 AM" at bounding box center [603, 216] width 62 height 22
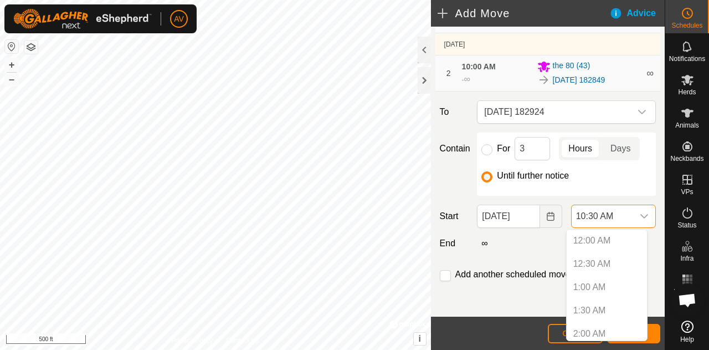
scroll to position [400, 0]
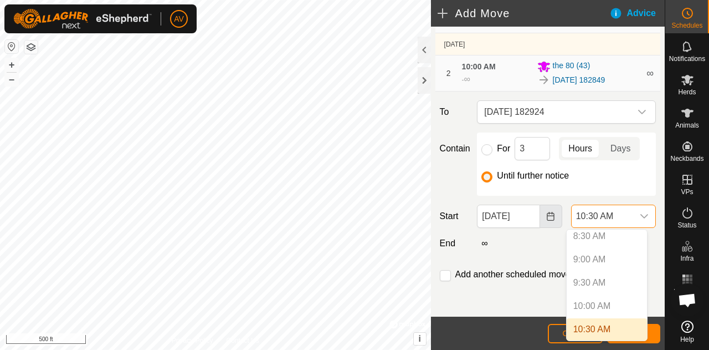
click at [547, 215] on icon "Choose Date" at bounding box center [551, 216] width 9 height 9
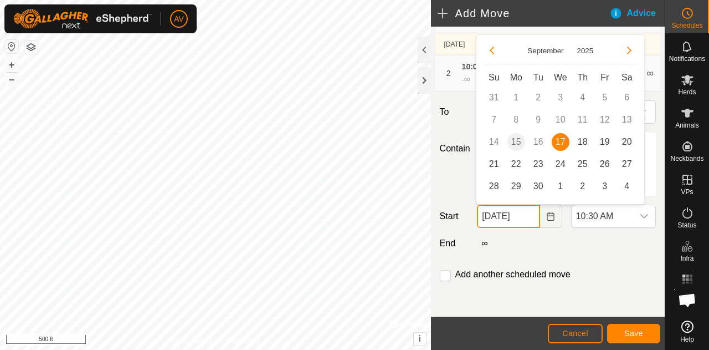
scroll to position [0, 3]
click at [590, 145] on span "18" at bounding box center [583, 142] width 18 height 18
type input "[DATE]"
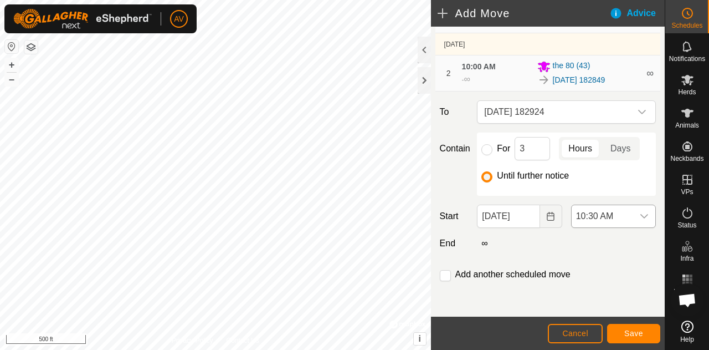
click at [640, 216] on icon "dropdown trigger" at bounding box center [644, 216] width 9 height 9
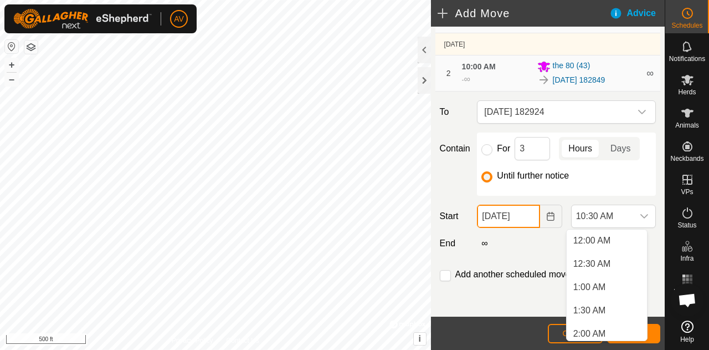
scroll to position [396, 0]
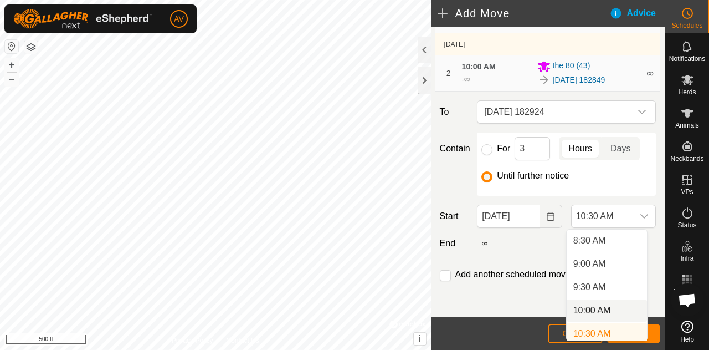
click at [604, 305] on li "10:00 AM" at bounding box center [607, 310] width 80 height 22
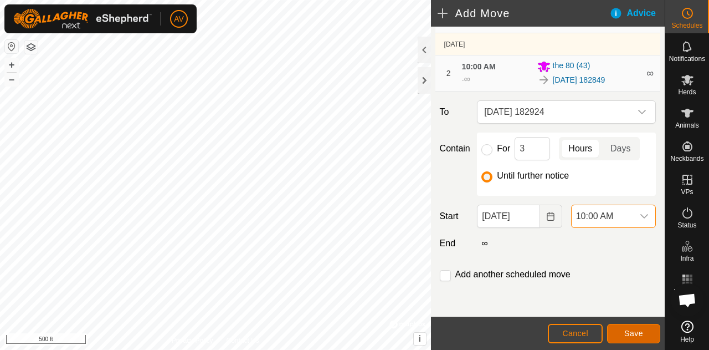
click at [633, 329] on span "Save" at bounding box center [634, 333] width 19 height 9
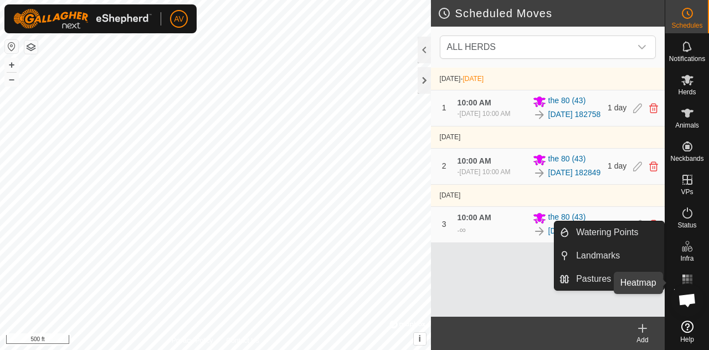
click at [690, 278] on icon at bounding box center [687, 279] width 13 height 13
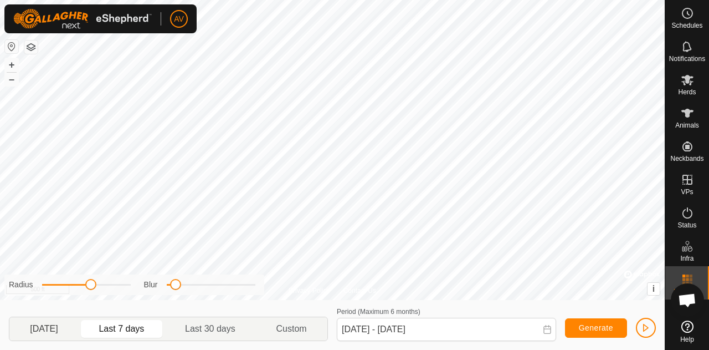
click at [63, 326] on p-togglebutton "[DATE]" at bounding box center [43, 328] width 69 height 23
click at [143, 326] on p-togglebutton "Last 7 days" at bounding box center [122, 328] width 86 height 23
type input "[DATE] - [DATE]"
click at [579, 325] on button "Generate" at bounding box center [596, 327] width 62 height 19
click at [647, 328] on span "button" at bounding box center [646, 327] width 9 height 9
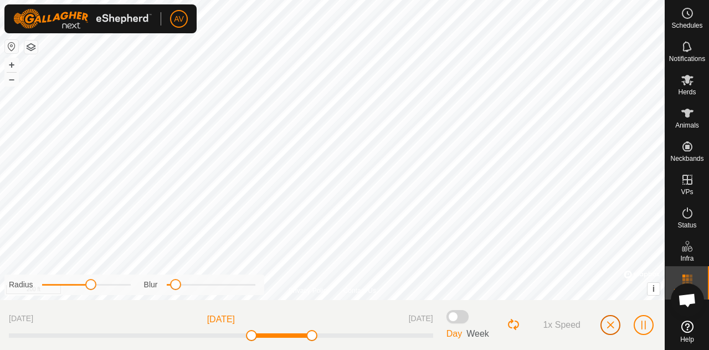
click at [606, 318] on button "button" at bounding box center [611, 325] width 20 height 20
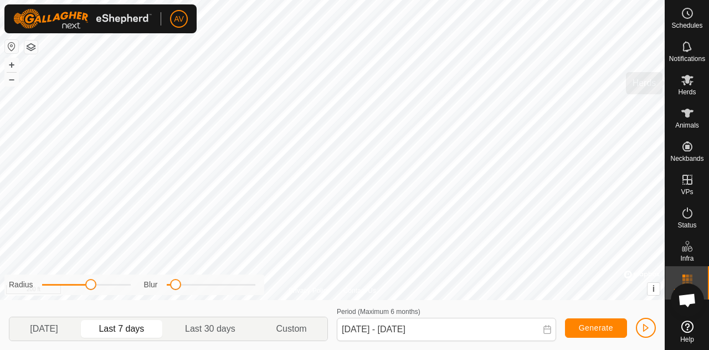
click at [685, 91] on span "Herds" at bounding box center [687, 92] width 18 height 7
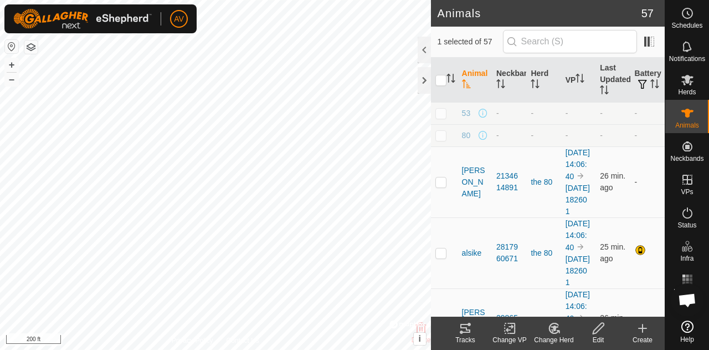
click at [467, 331] on icon at bounding box center [465, 327] width 13 height 13
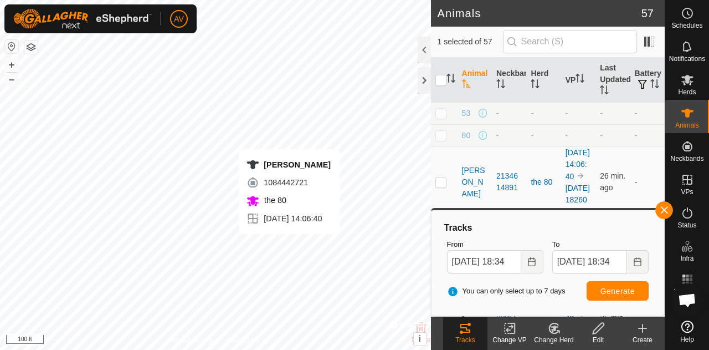
checkbox input "false"
click at [462, 330] on icon at bounding box center [465, 327] width 13 height 13
click at [661, 209] on button "button" at bounding box center [665, 210] width 18 height 18
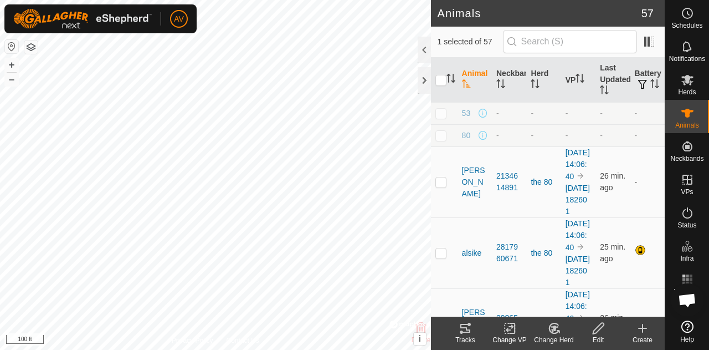
click at [445, 325] on tracks-svg-icon at bounding box center [465, 327] width 44 height 13
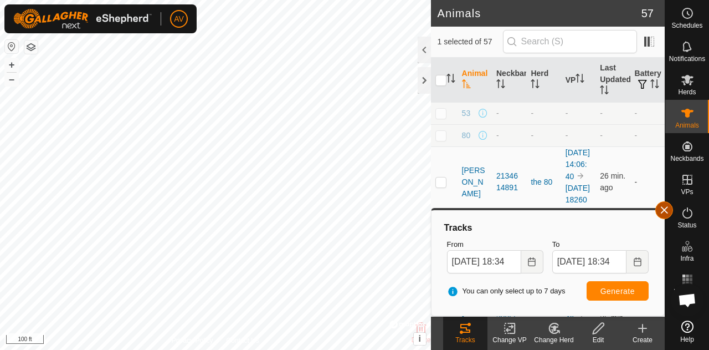
click at [660, 211] on button "button" at bounding box center [665, 210] width 18 height 18
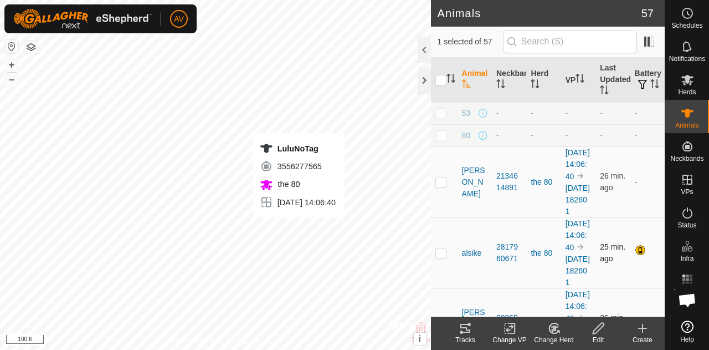
checkbox input "false"
checkbox input "true"
click at [463, 334] on icon at bounding box center [465, 327] width 13 height 13
